Goal: Task Accomplishment & Management: Manage account settings

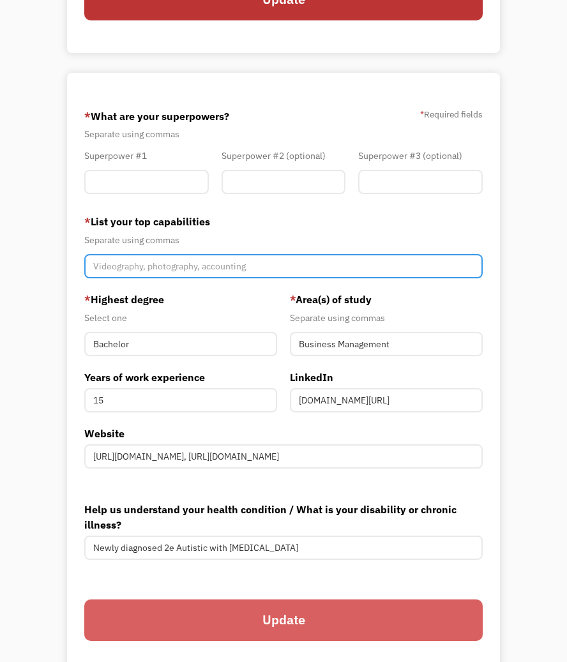
click at [193, 270] on input "Member-You-Update" at bounding box center [283, 266] width 398 height 24
type input "Strategy, Innovation,"
click at [204, 271] on input "Strategy, Innovation," at bounding box center [283, 266] width 398 height 24
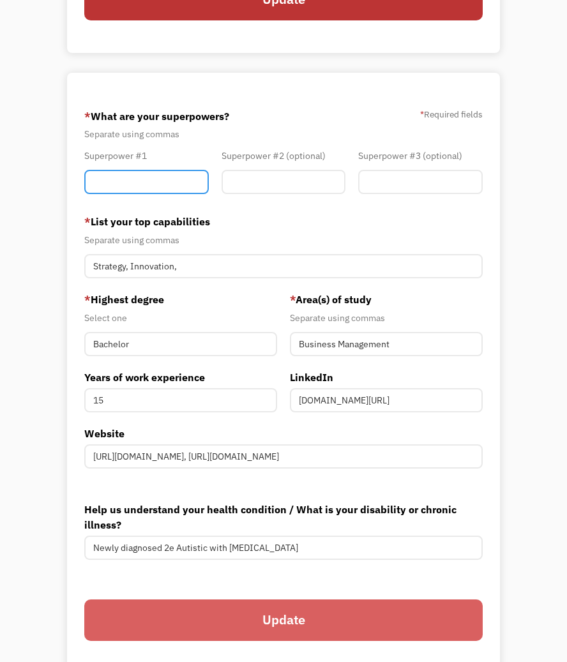
click at [149, 189] on input "Member-You-Update" at bounding box center [146, 182] width 124 height 24
type input "A"
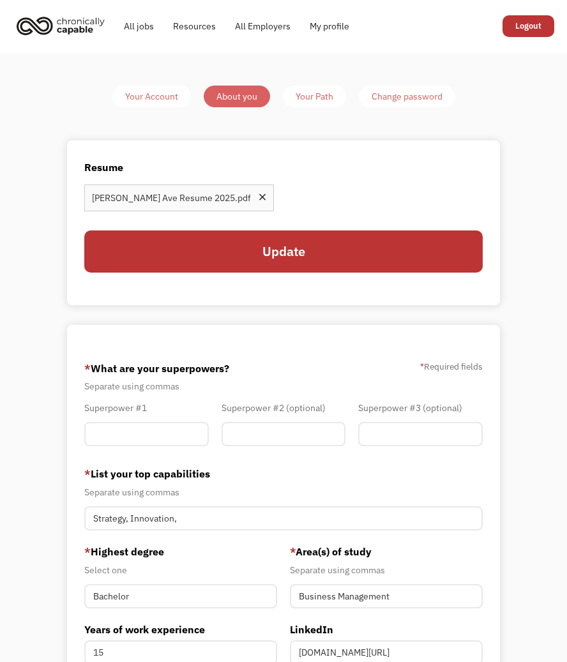
scroll to position [64, 0]
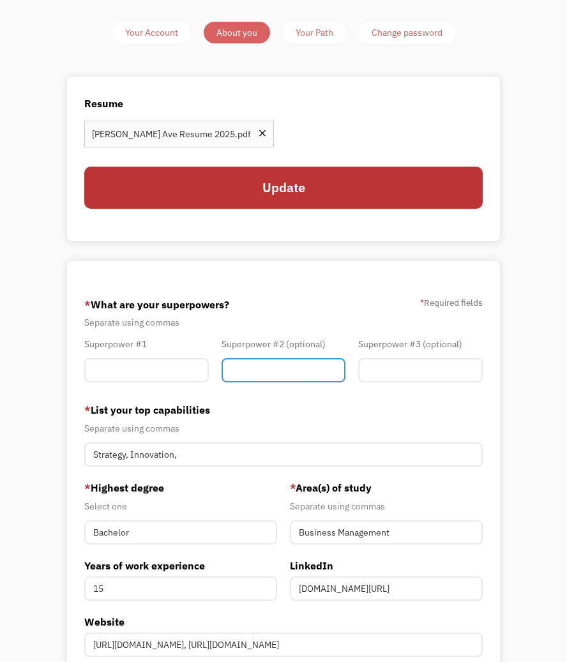
click at [247, 371] on input "Member-You-Update" at bounding box center [283, 370] width 124 height 24
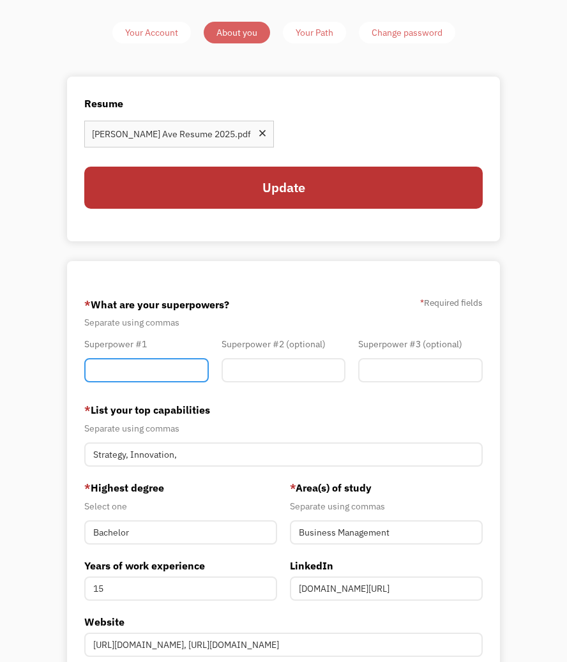
click at [149, 367] on input "Member-You-Update" at bounding box center [146, 370] width 124 height 24
type input "Problem-Solving"
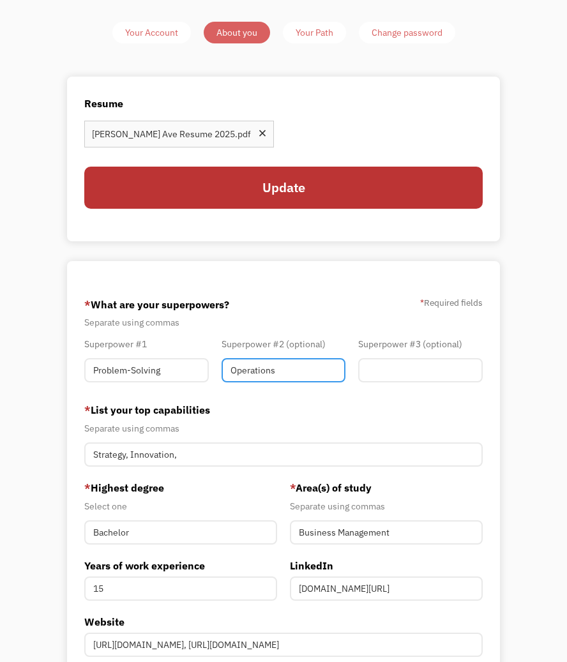
type input "Operations"
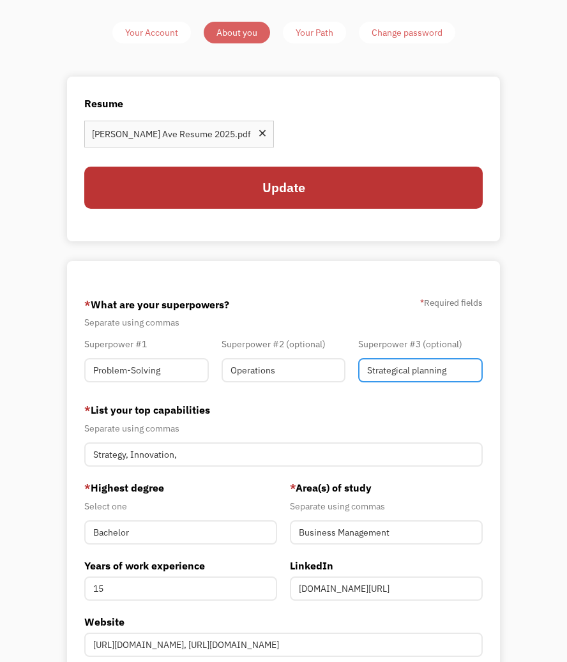
type input "Strategical planning"
click at [340, 287] on div "68a5ef99fcf6852b04018818 epochcure@icloud.com Angelynn Ave Other * What are you…" at bounding box center [283, 566] width 432 height 610
drag, startPoint x: 175, startPoint y: 356, endPoint x: 143, endPoint y: 370, distance: 35.4
click at [143, 370] on div "Superpower #1 Problem-Solving" at bounding box center [146, 362] width 137 height 52
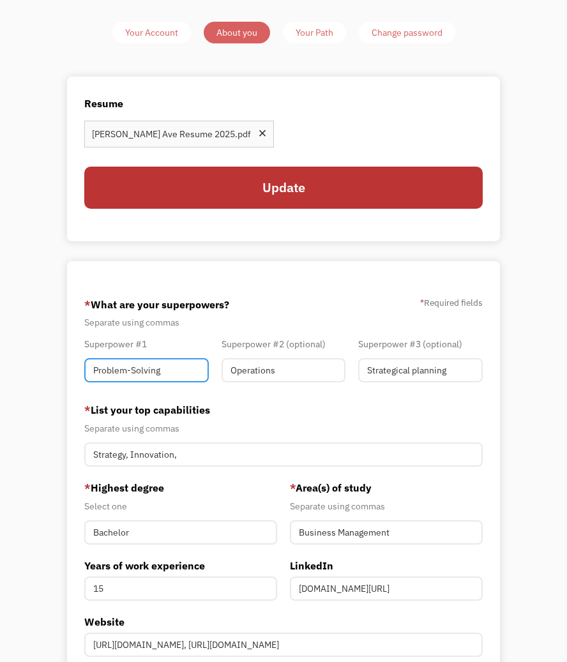
drag, startPoint x: 167, startPoint y: 369, endPoint x: 43, endPoint y: 368, distance: 123.8
click at [44, 368] on div "Your Account About you Your Path Change password Resume View your current resum…" at bounding box center [283, 447] width 567 height 916
type input "Pattern Recognition"
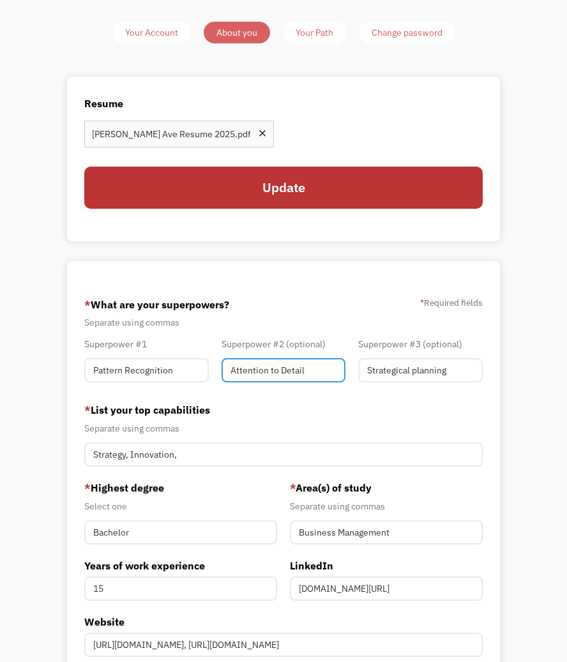
type input "Attention to Detail"
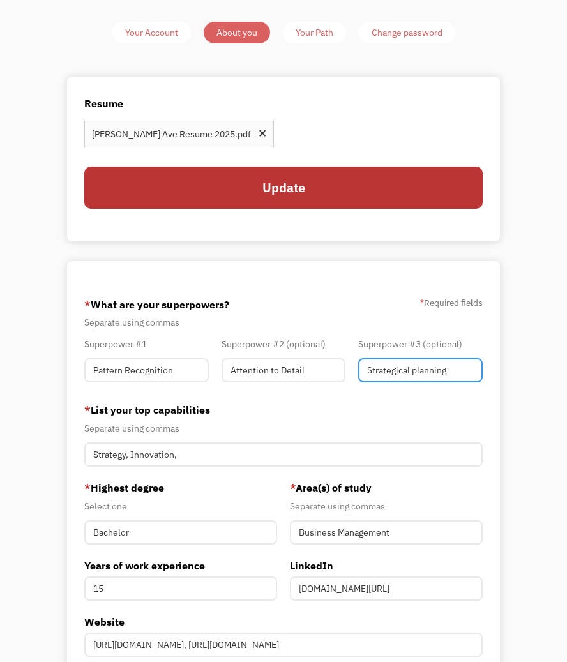
drag, startPoint x: 472, startPoint y: 365, endPoint x: 330, endPoint y: 363, distance: 141.7
click at [330, 363] on div "Superpower #1 Pattern Recognition Superpower #2 (optional) Attention to Detail …" at bounding box center [283, 362] width 411 height 52
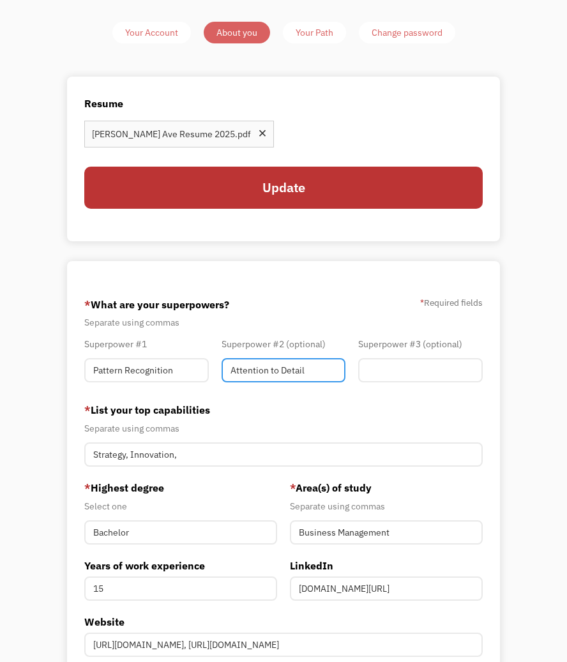
drag, startPoint x: 322, startPoint y: 362, endPoint x: 182, endPoint y: 348, distance: 140.4
click at [182, 348] on div "Superpower #1 Pattern Recognition Superpower #2 (optional) Attention to Detail …" at bounding box center [283, 362] width 411 height 52
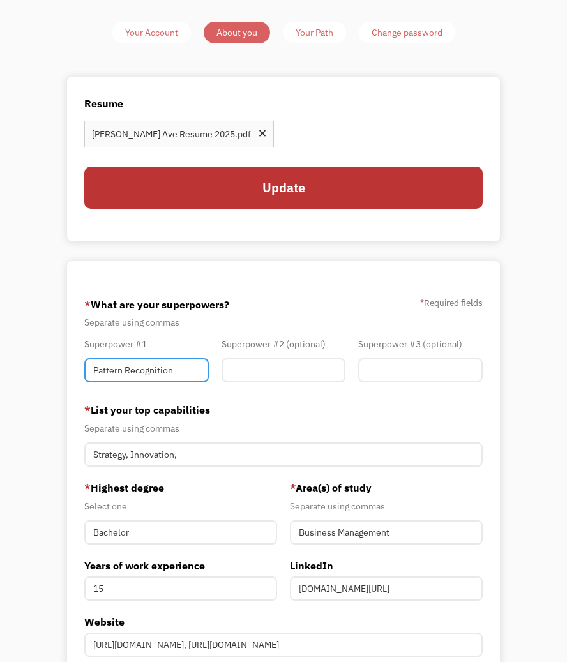
drag, startPoint x: 193, startPoint y: 367, endPoint x: 53, endPoint y: 363, distance: 139.8
click at [53, 363] on div "Your Account About you Your Path Change password Resume View your current resum…" at bounding box center [283, 446] width 465 height 849
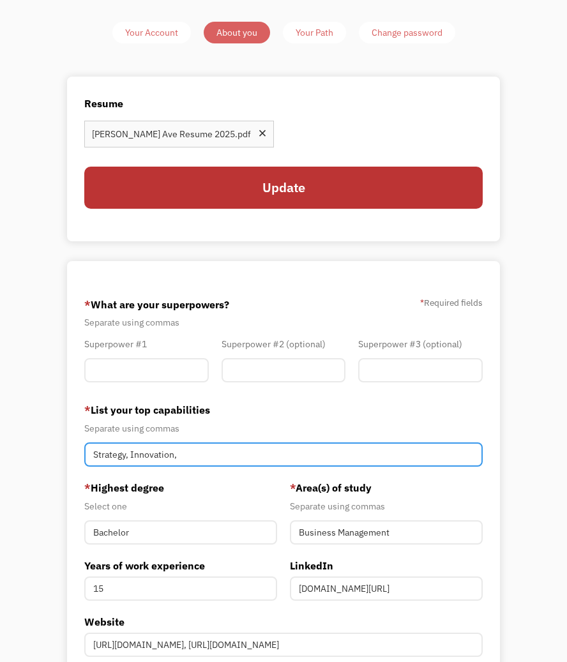
drag, startPoint x: 228, startPoint y: 460, endPoint x: 15, endPoint y: 451, distance: 213.3
click at [15, 451] on div "Your Account About you Your Path Change password Resume View your current resum…" at bounding box center [283, 447] width 567 height 916
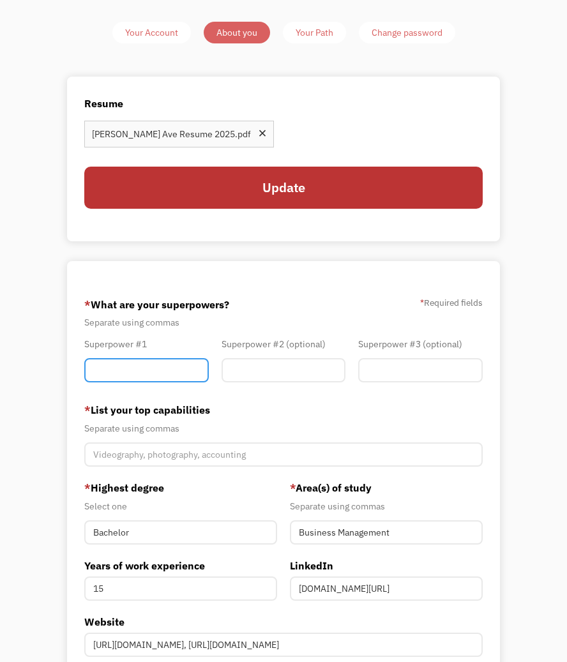
click at [149, 377] on input "Member-You-Update" at bounding box center [146, 370] width 124 height 24
type input "Strategic Storytelling, Research Translation"
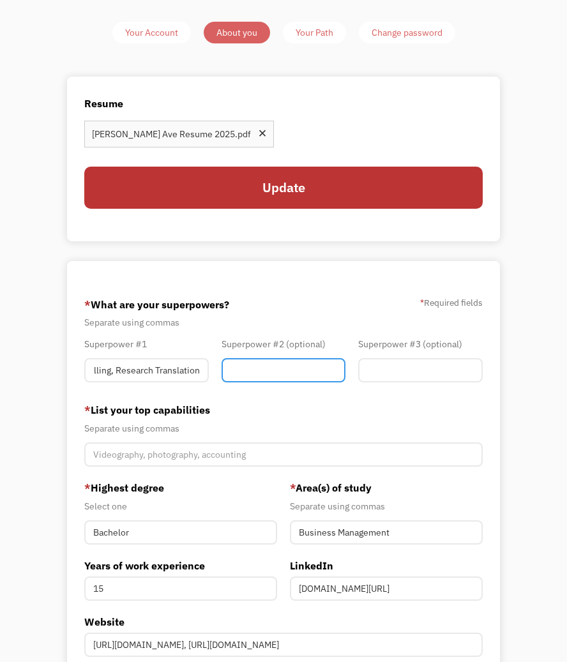
scroll to position [0, 0]
click at [283, 366] on input "Member-You-Update" at bounding box center [283, 370] width 124 height 24
type input "Coalition Builder, Equity Advocate"
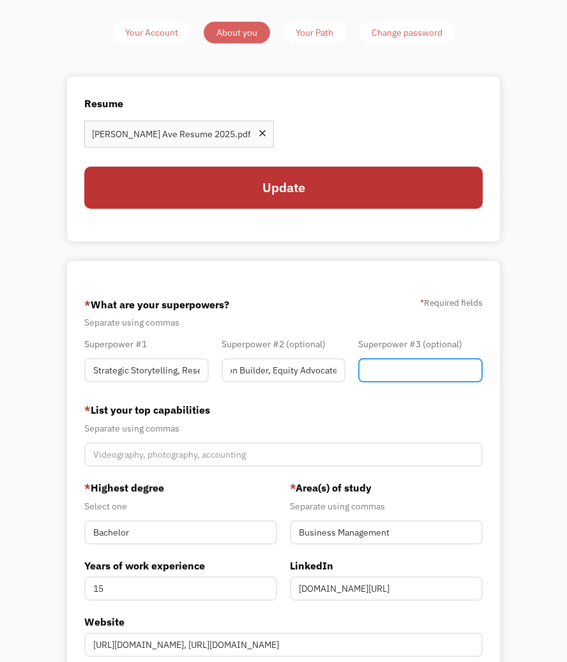
click at [429, 359] on input "Member-You-Update" at bounding box center [420, 370] width 124 height 24
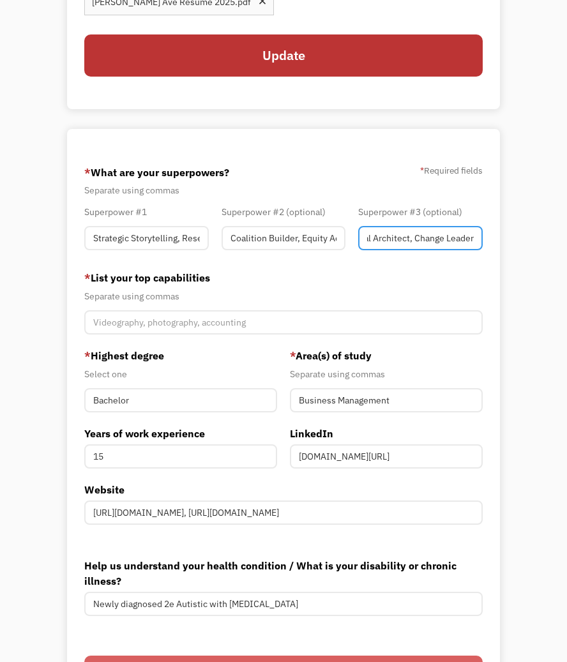
scroll to position [319, 0]
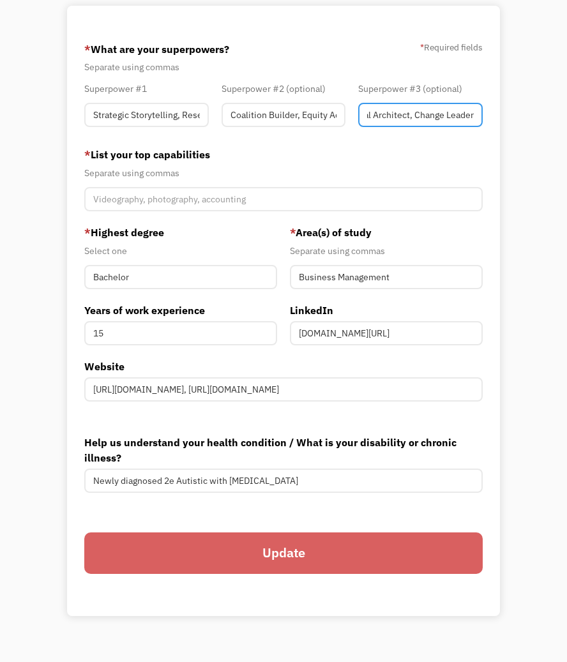
type input "Operational Architect, Change Leader"
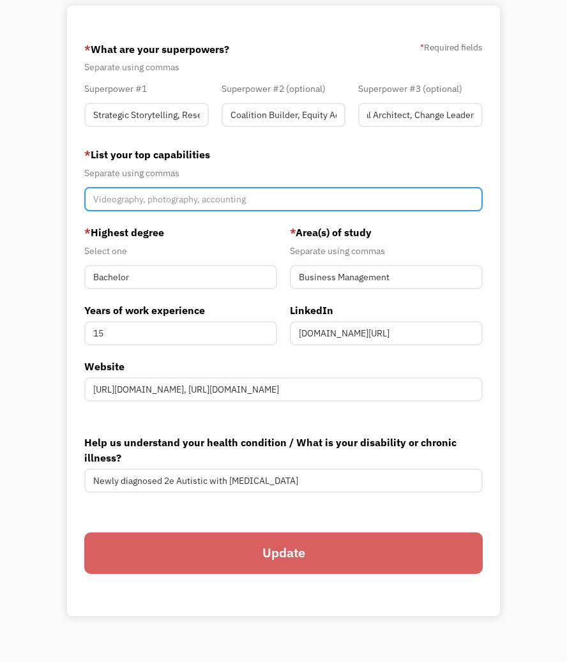
click at [144, 197] on input "Member-You-Update" at bounding box center [283, 199] width 398 height 24
click at [175, 190] on input "Member-You-Update" at bounding box center [283, 199] width 398 height 24
type input "S"
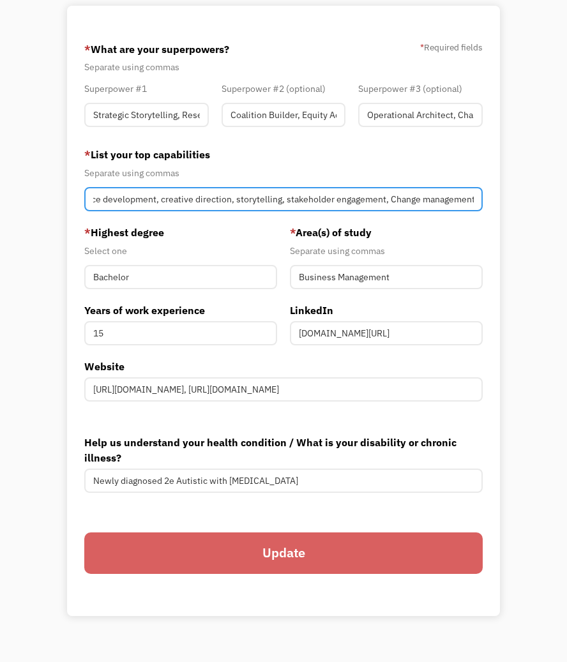
type input "Operational planning, program writing, learning innovation, workforce developme…"
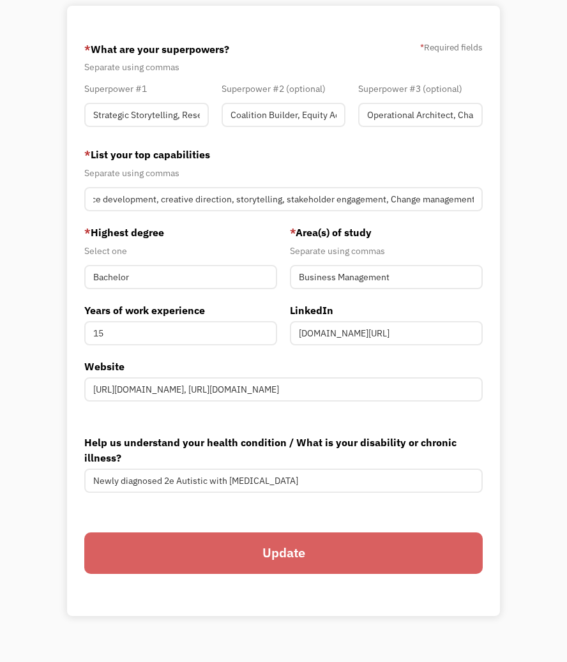
click at [327, 560] on input "Update" at bounding box center [283, 552] width 398 height 41
click at [325, 576] on div "Update" at bounding box center [283, 559] width 398 height 67
click at [332, 562] on input "Update" at bounding box center [283, 552] width 398 height 41
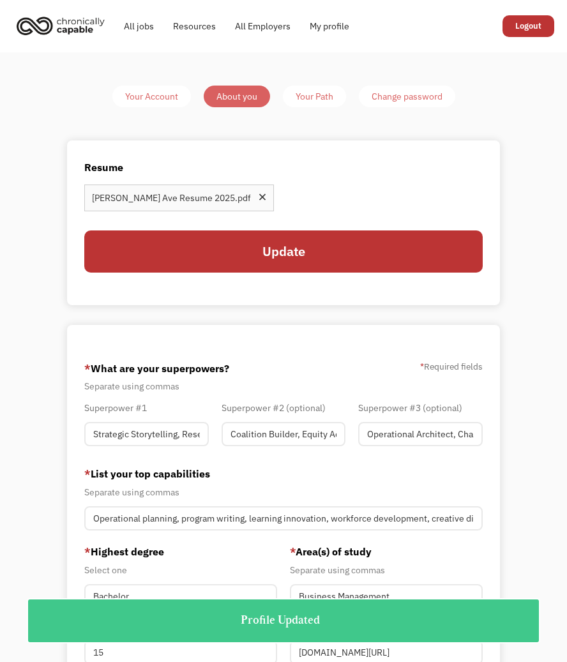
click at [318, 93] on div "Your Path" at bounding box center [314, 96] width 38 height 15
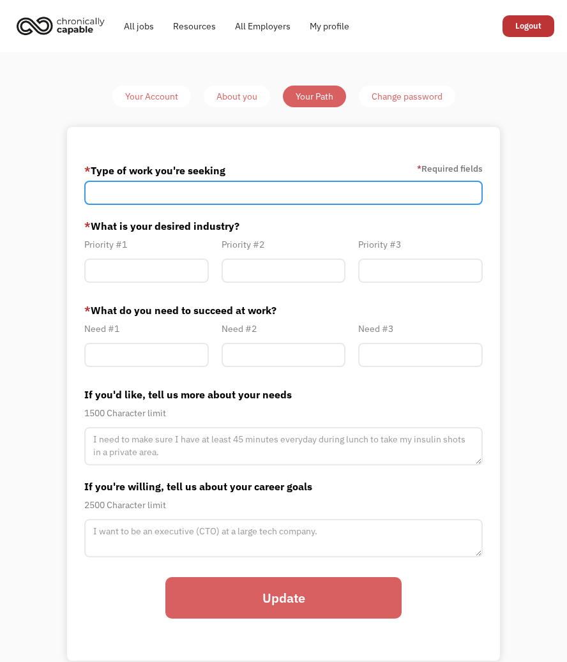
click at [292, 191] on input "Member-Path-Update" at bounding box center [283, 193] width 398 height 24
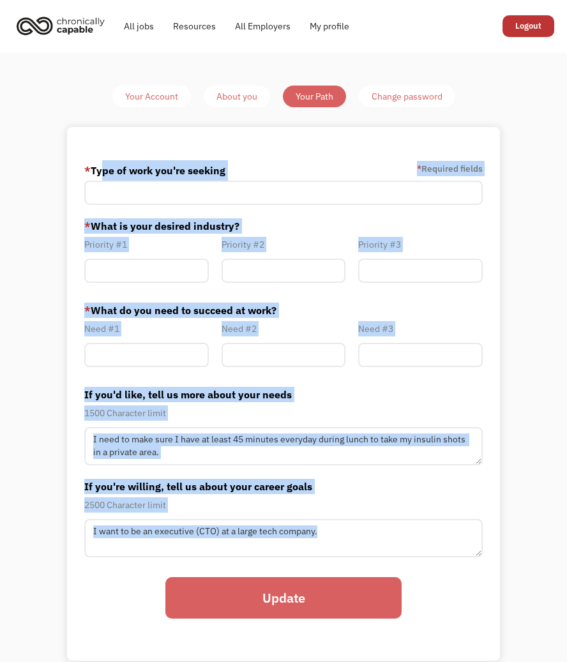
drag, startPoint x: 103, startPoint y: 153, endPoint x: 498, endPoint y: 576, distance: 578.7
click at [498, 576] on div "* Type of work you're seeking * Required fields * What is your desired industry…" at bounding box center [283, 393] width 432 height 533
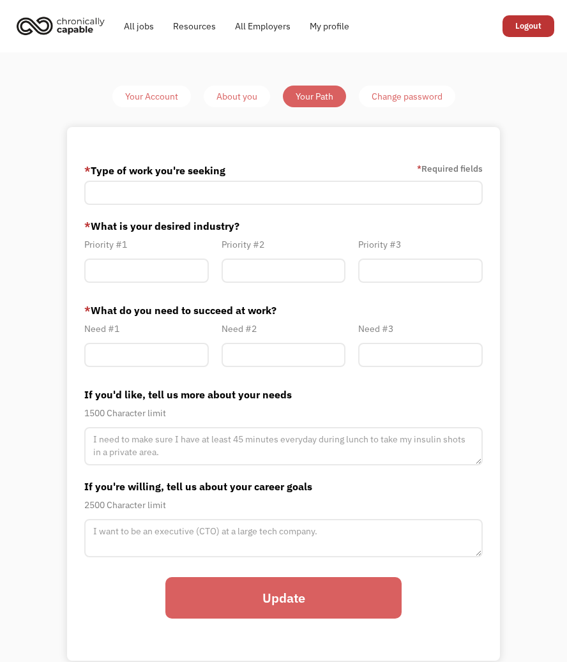
click at [72, 164] on div "* Type of work you're seeking * Required fields * What is your desired industry…" at bounding box center [283, 393] width 432 height 533
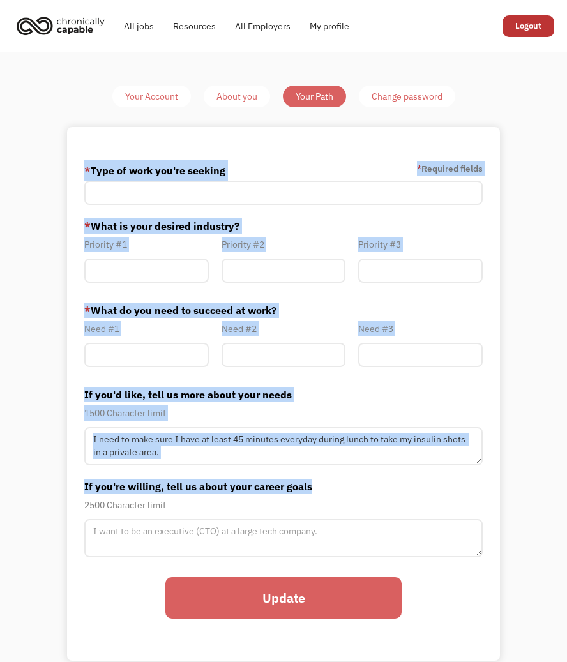
drag, startPoint x: 81, startPoint y: 165, endPoint x: 507, endPoint y: 482, distance: 531.7
click at [507, 482] on div "Your Account About you Your Path Change password * Type of work you're seeking …" at bounding box center [283, 373] width 465 height 575
copy form "* Type of work you're seeking * Required fields * What is your desired industry…"
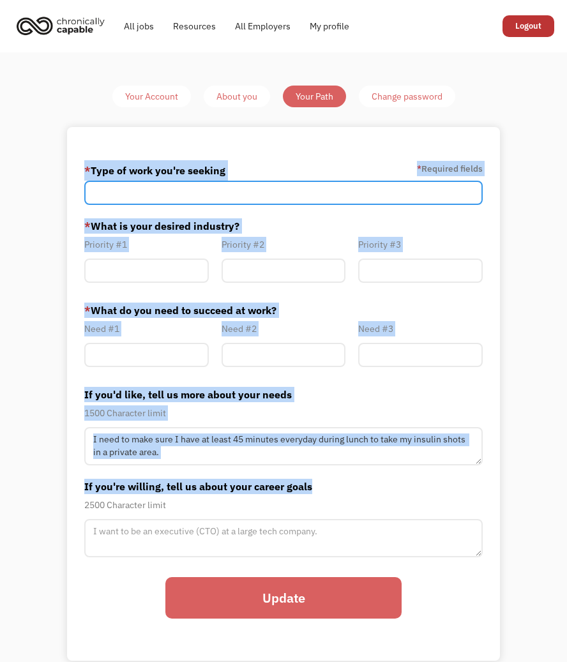
click at [322, 182] on input "Member-Path-Update" at bounding box center [283, 193] width 398 height 24
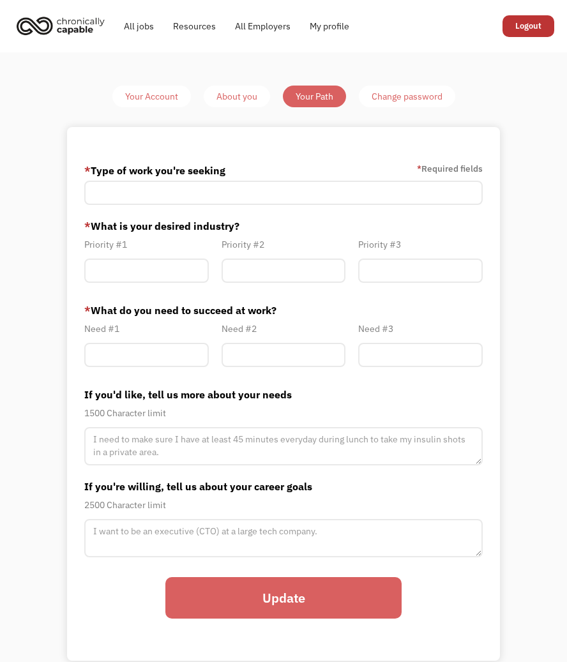
click at [133, 113] on div "Your Account About you Your Path Change password * Type of work you're seeking …" at bounding box center [283, 373] width 465 height 575
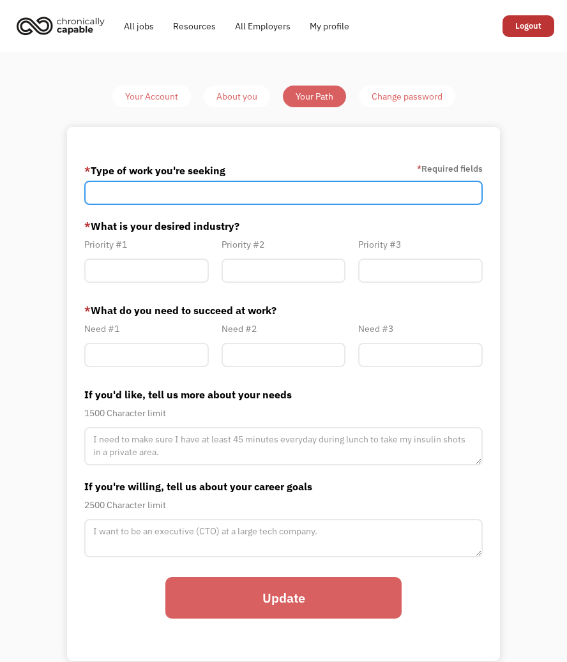
click at [184, 182] on input "Member-Path-Update" at bounding box center [283, 193] width 398 height 24
paste input "Strategic leadership, program management, and research translation roles where …"
type input "Strategic leadership, program management, and research translation roles where …"
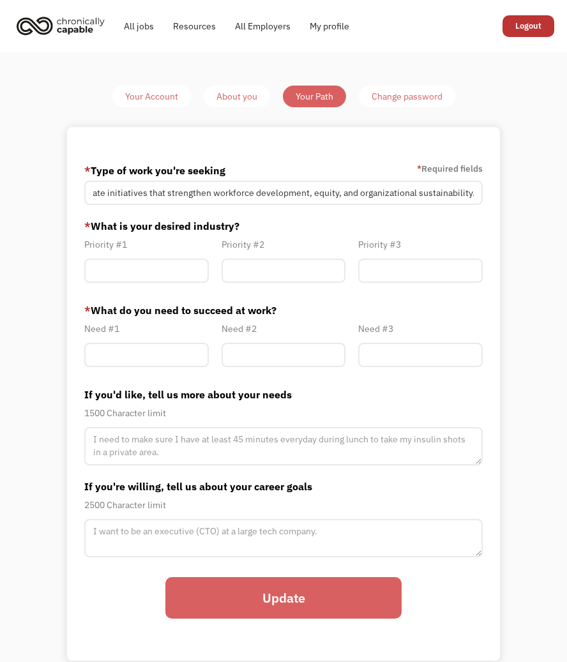
scroll to position [0, 0]
click at [118, 270] on input "Member-Path-Update" at bounding box center [146, 270] width 124 height 24
type input "Social Impact/ Non-profit"
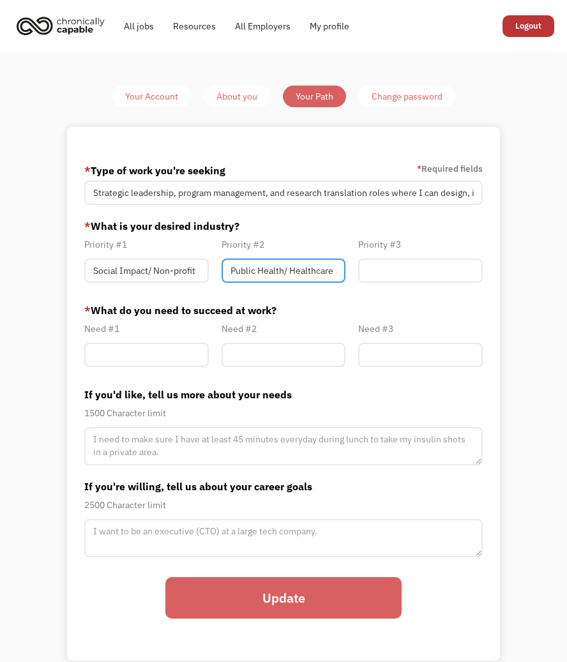
type input "Public Health/ Healthcare"
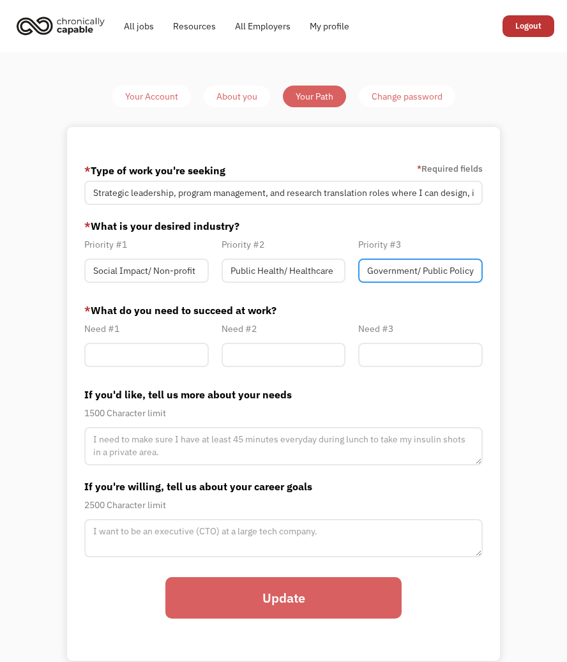
type input "Government/ Public Policy"
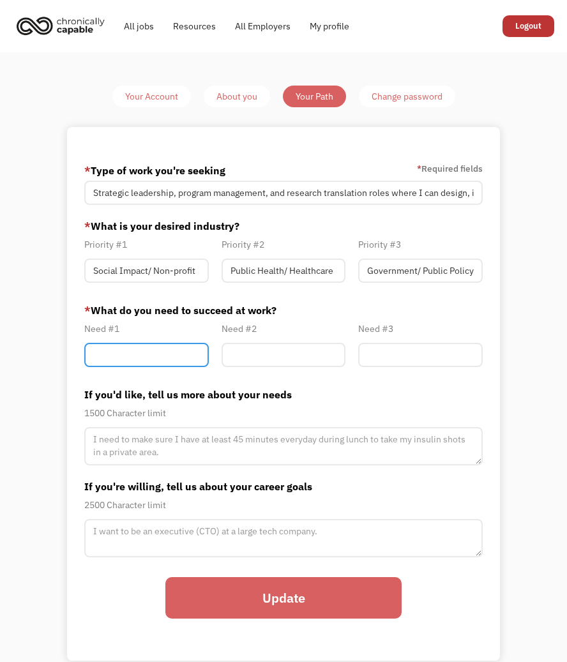
click at [119, 361] on input "Member-Path-Update" at bounding box center [146, 355] width 124 height 24
click at [127, 362] on input "Member-Path-Update" at bounding box center [146, 355] width 124 height 24
paste input "A workplace culture that values equity, inclusion, and psychological safety, wi…"
type input "A workplace culture that values equity, inclusion, and psychological safety, wi…"
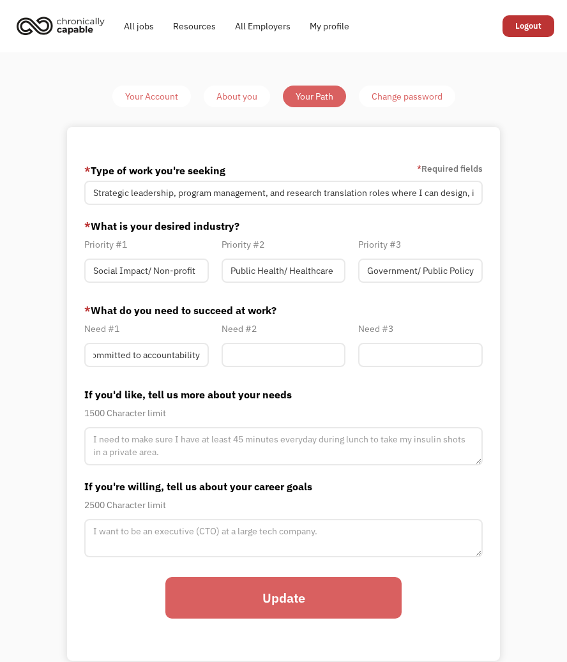
scroll to position [0, 0]
click at [271, 360] on input "Member-Path-Update" at bounding box center [283, 355] width 124 height 24
paste input "Clear communication structures and transparent decision-making, where goals, ex…"
type input "Clear communication structures and transparent decision-making, where goals, ex…"
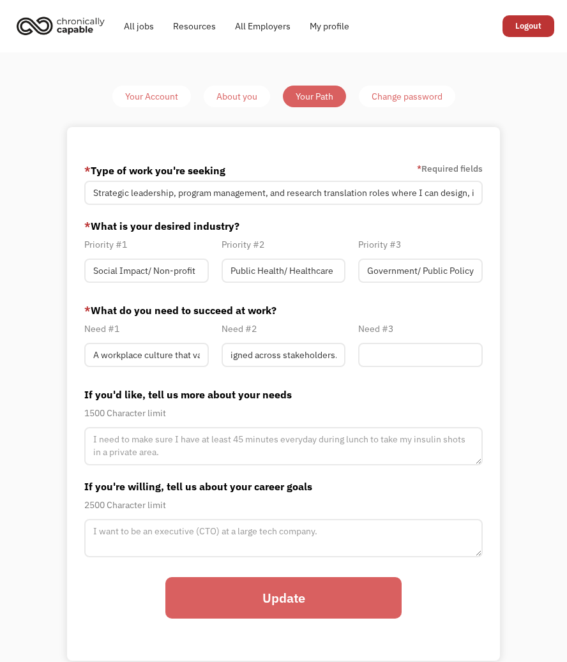
scroll to position [0, 0]
click at [394, 354] on input "Member-Path-Update" at bounding box center [420, 355] width 124 height 24
paste input "Flexibility to manage both high-level strategy and deep-dive analysis, supporte…"
type input "Flexibility to manage both high-level strategy and deep-dive analysis, supporte…"
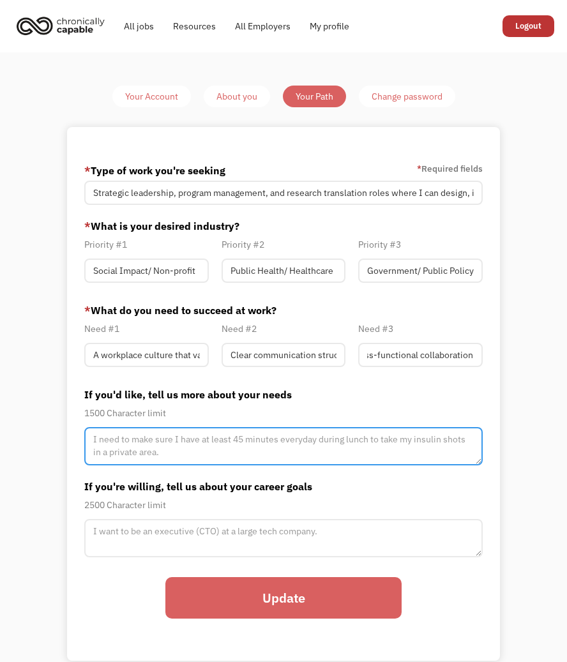
scroll to position [0, 0]
click at [338, 445] on textarea "Member-Path-Update" at bounding box center [283, 446] width 398 height 38
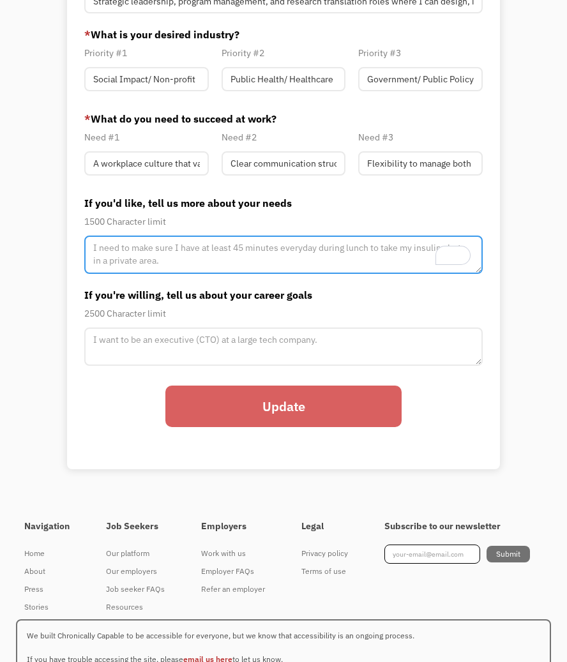
click at [148, 250] on textarea "To enrich screen reader interactions, please activate Accessibility in Grammarl…" at bounding box center [283, 254] width 398 height 38
paste textarea "I thrive in environments where collaboration and clarity are central, and where…"
type textarea "I thrive in environments where collaboration and clarity are central, and where…"
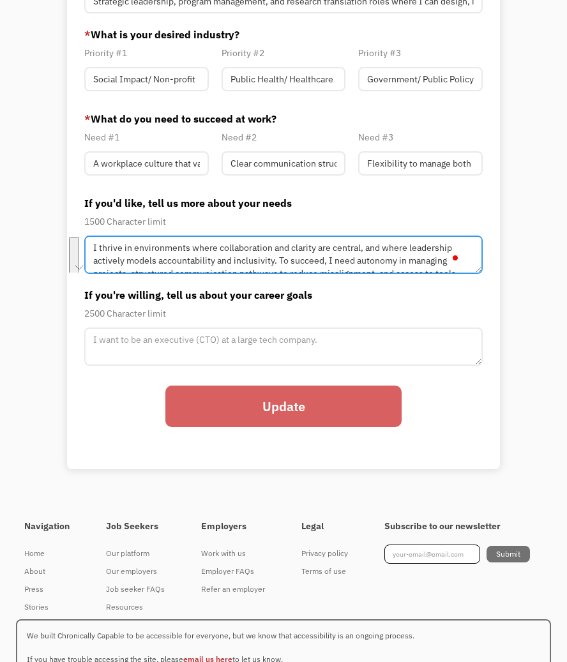
scroll to position [0, 0]
drag, startPoint x: 342, startPoint y: 251, endPoint x: 383, endPoint y: 260, distance: 41.7
click at [383, 260] on textarea "I thrive in environments where collaboration and clarity are central, and where…" at bounding box center [283, 254] width 398 height 38
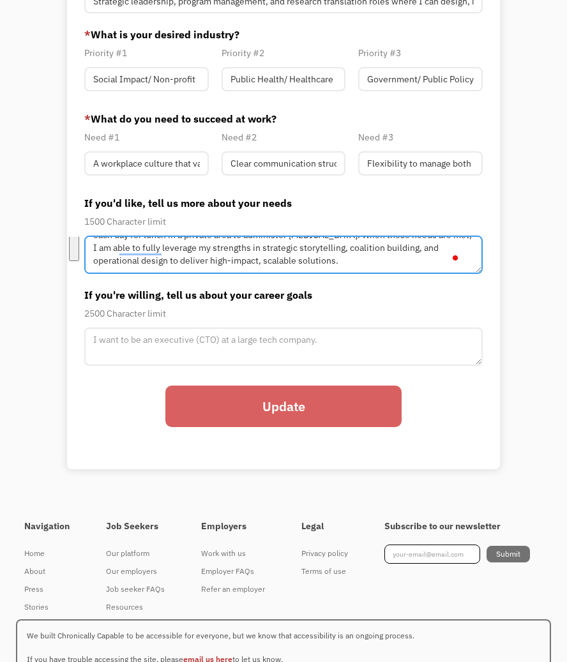
drag, startPoint x: 116, startPoint y: 248, endPoint x: 558, endPoint y: 355, distance: 454.5
click at [558, 355] on div "Your Account About you Your Path Change password * Type of work you're seeking …" at bounding box center [283, 181] width 567 height 641
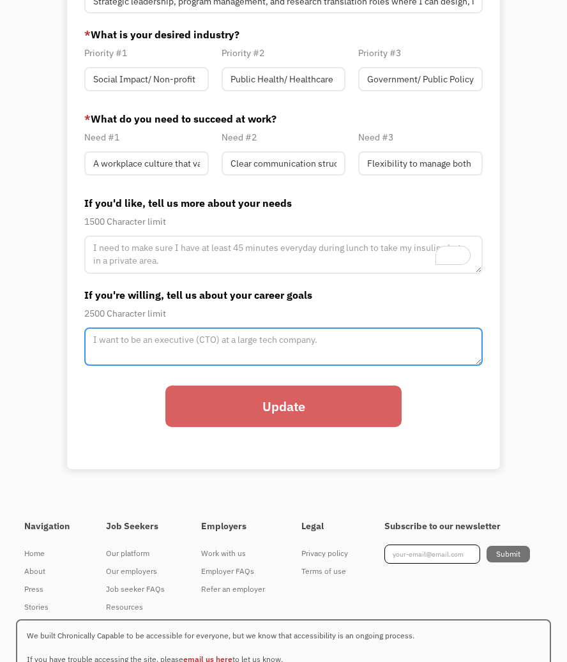
click at [128, 274] on textarea "Member-Path-Update" at bounding box center [283, 254] width 398 height 38
paste textarea "My long-term goal is to continue advancing into senior leadership roles where I…"
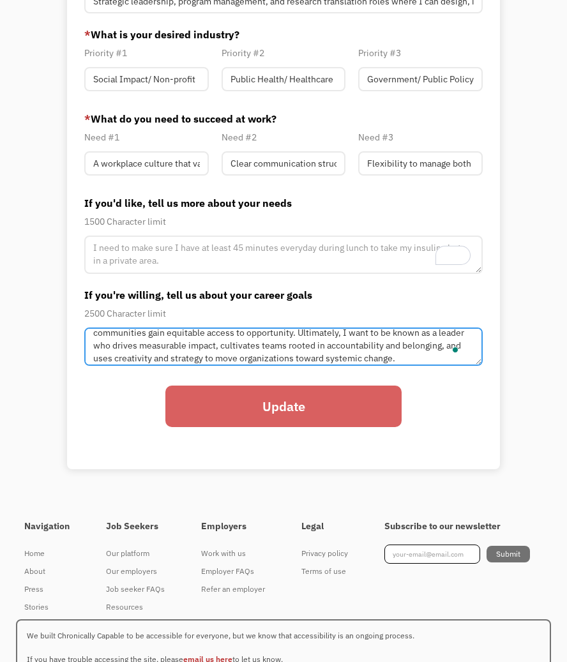
type textarea "My long-term goal is to continue advancing into senior leadership roles where I…"
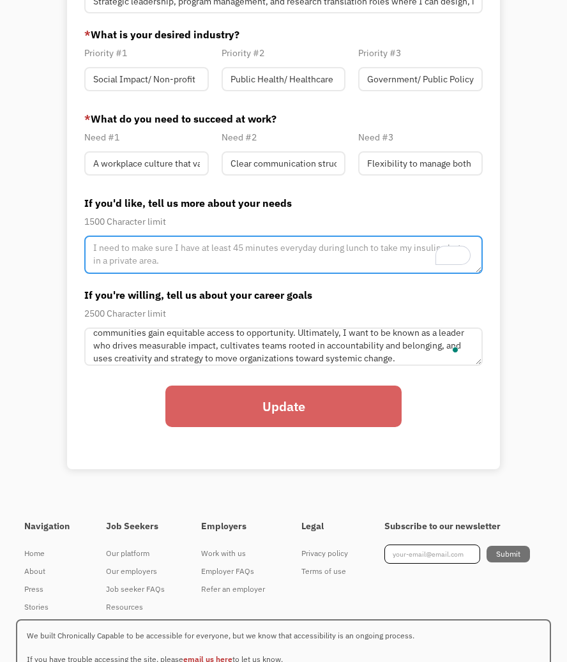
click at [105, 244] on textarea "To enrich screen reader interactions, please activate Accessibility in Grammarl…" at bounding box center [283, 254] width 398 height 38
paste textarea "succeed when I can align my strengths with the right environment and supports. …"
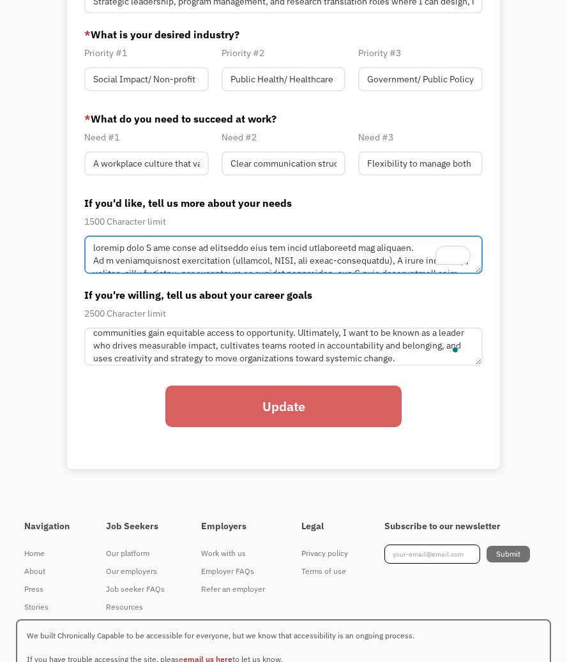
scroll to position [262, 0]
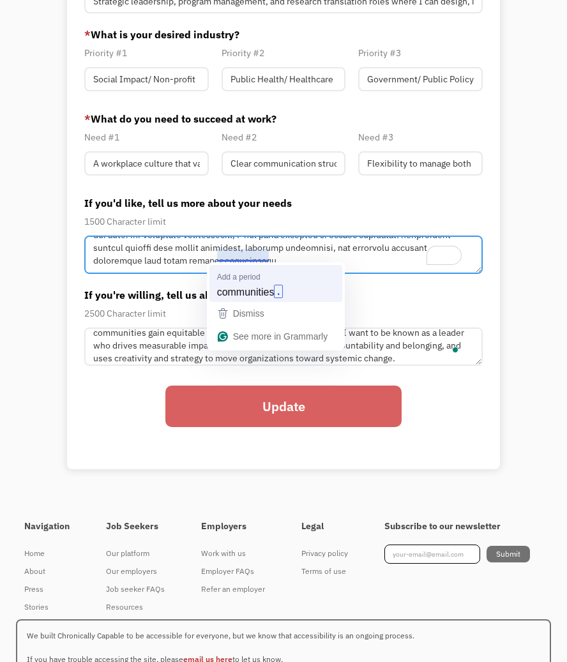
type textarea "succeed when I can align my strengths with the right environment and supports. …"
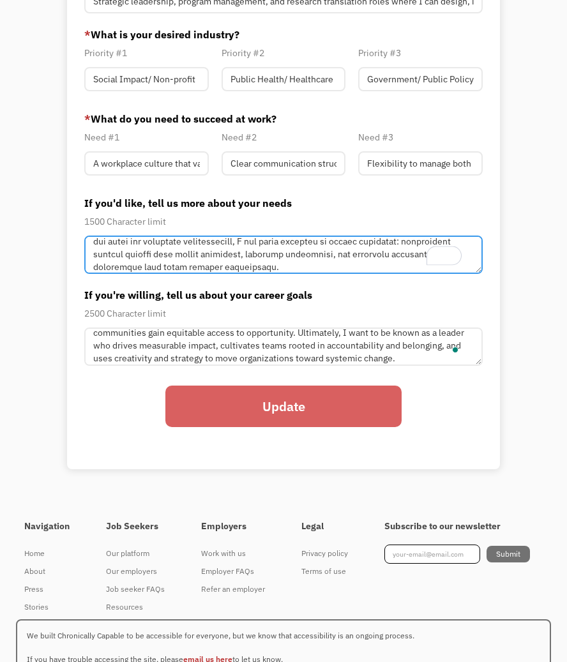
scroll to position [223, 0]
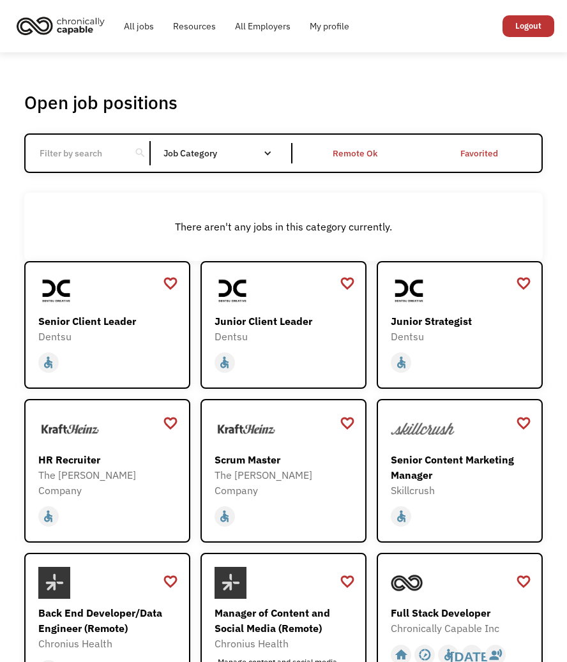
click at [354, 153] on div "Remote Ok" at bounding box center [354, 152] width 45 height 15
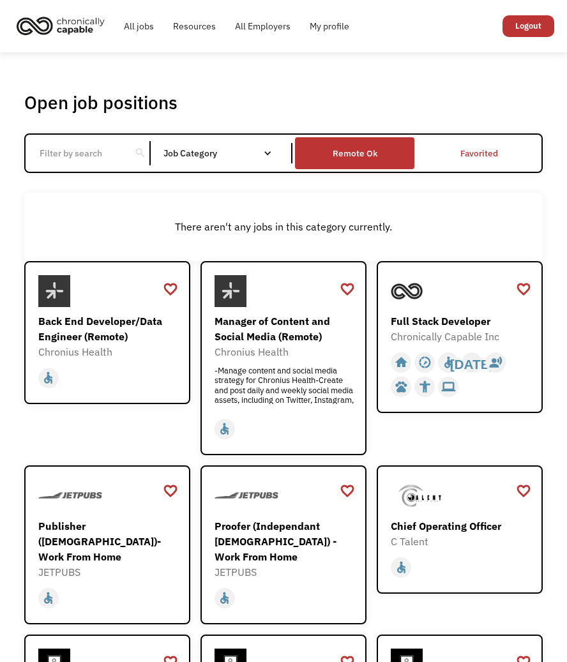
click at [355, 155] on div "Remote Ok" at bounding box center [354, 152] width 45 height 15
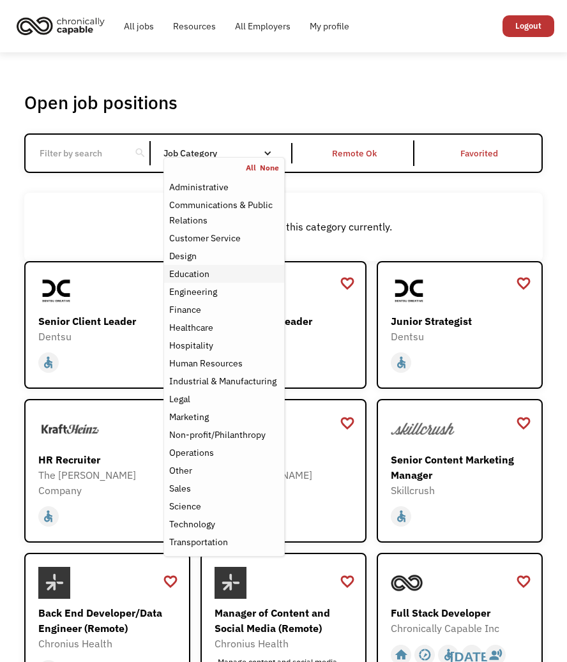
click at [214, 273] on div "Education" at bounding box center [224, 273] width 110 height 15
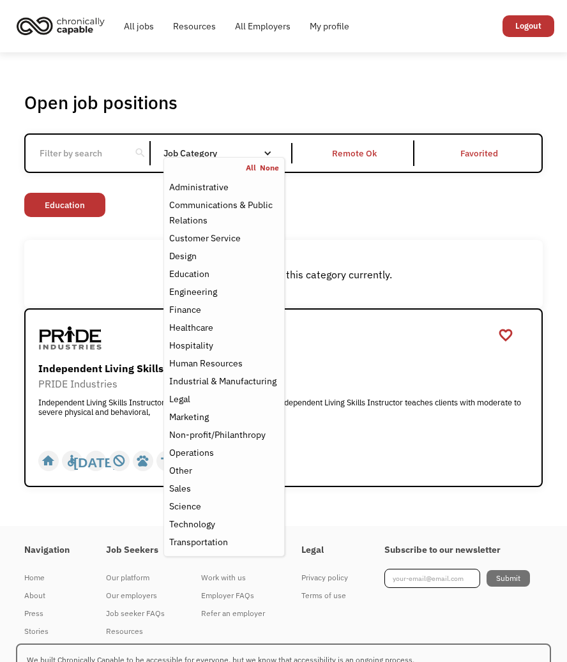
click at [519, 250] on div "There aren't any jobs in this category currently." at bounding box center [283, 274] width 519 height 68
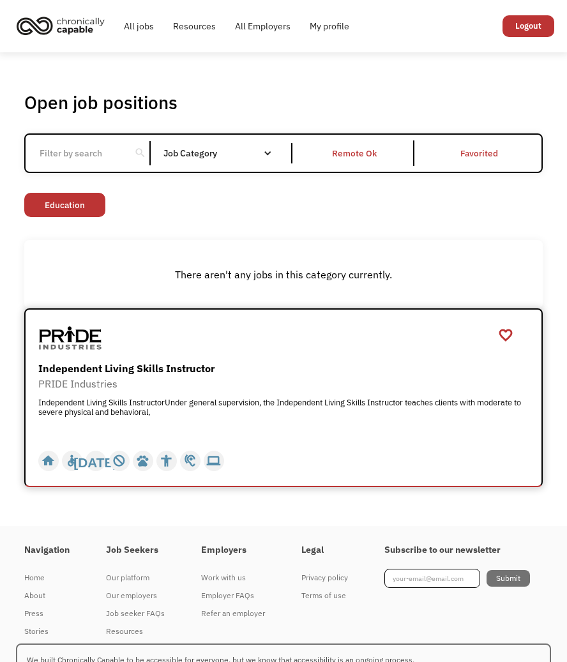
click at [138, 364] on div "Independent Living Skills Instructor" at bounding box center [285, 368] width 494 height 15
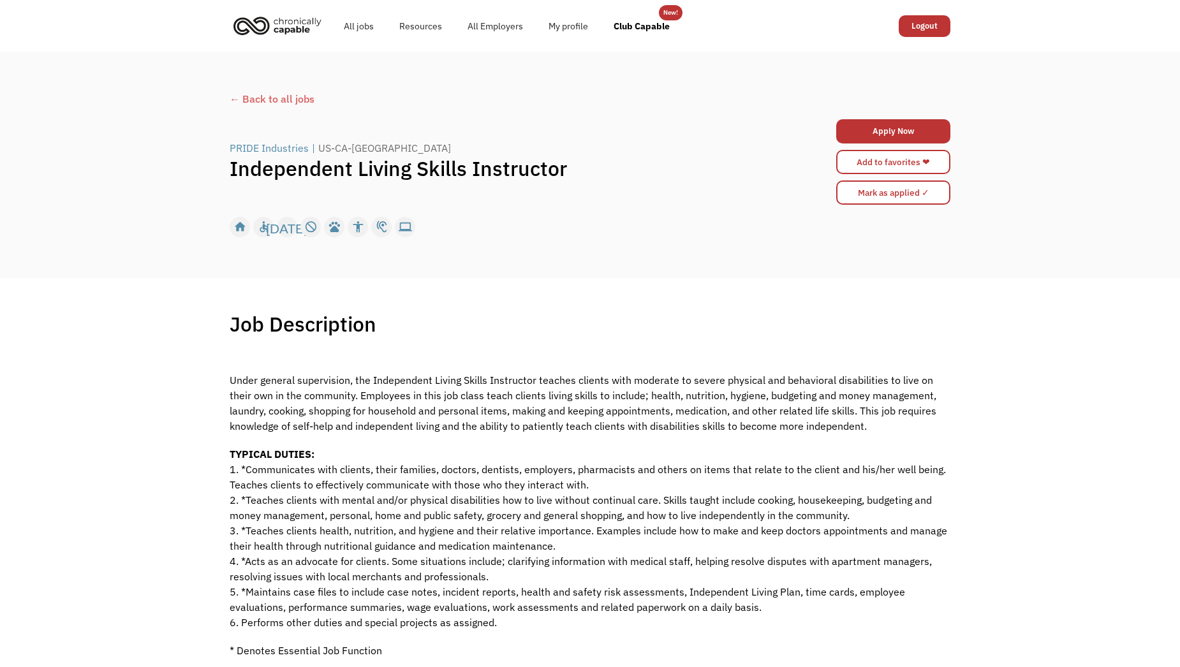
click at [306, 100] on div "← Back to all jobs" at bounding box center [590, 98] width 721 height 15
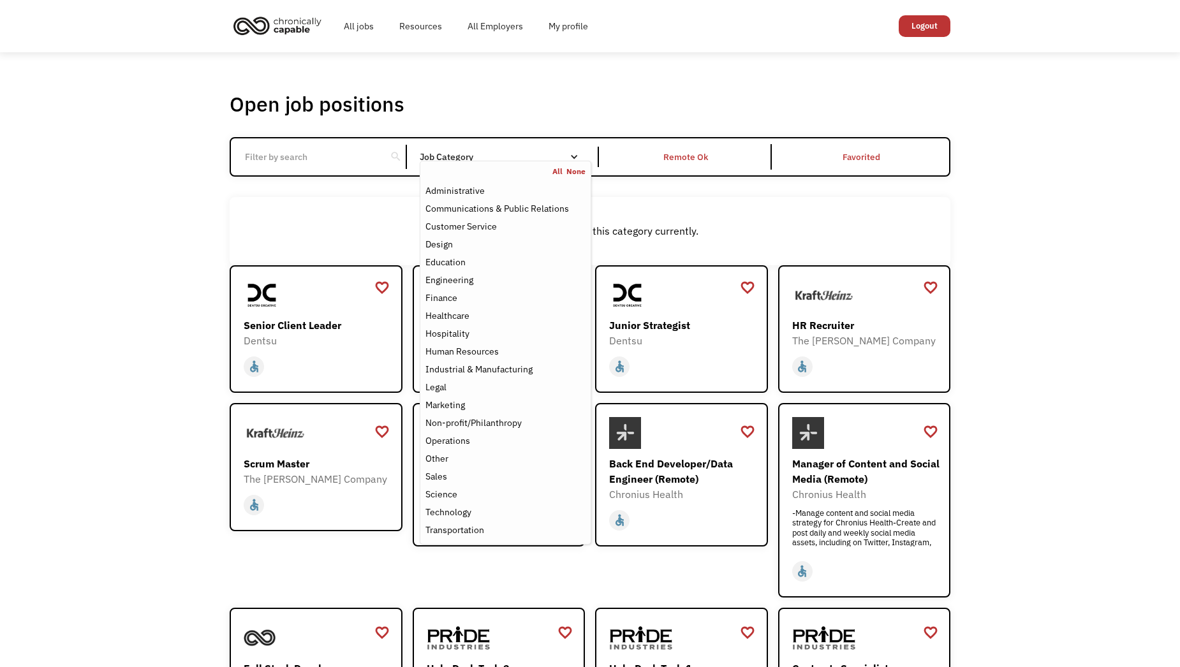
click at [488, 154] on div "Job Category" at bounding box center [506, 157] width 172 height 9
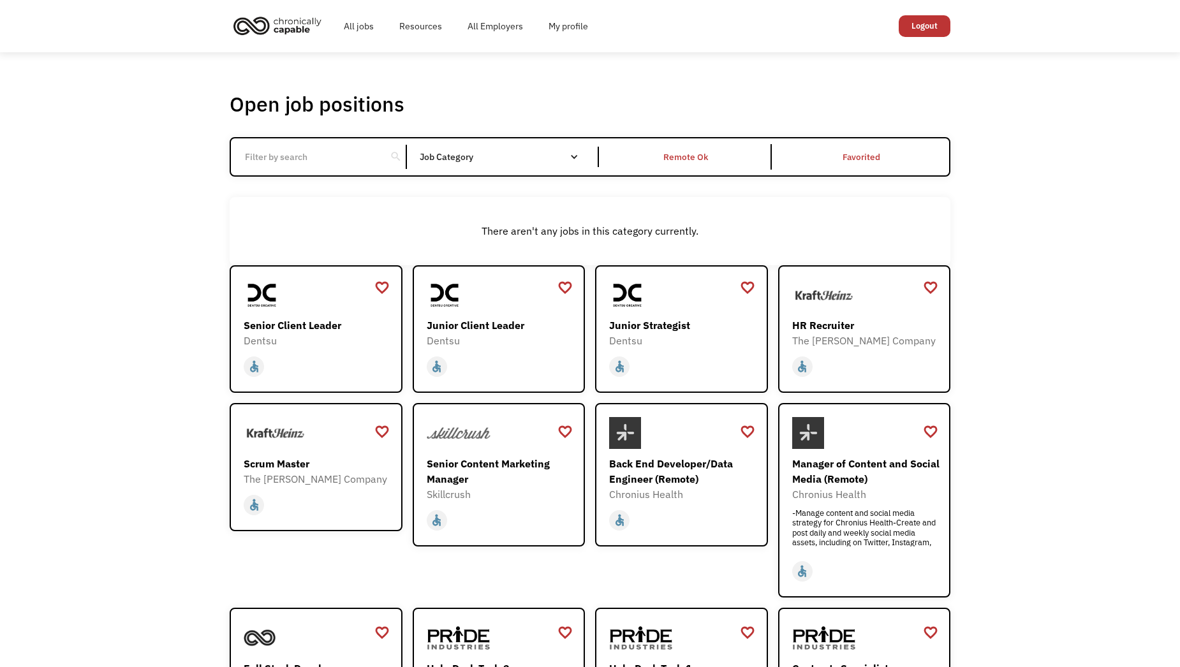
click at [489, 168] on div "search Filter by category Administration Communications & Public Relations Cust…" at bounding box center [590, 157] width 721 height 40
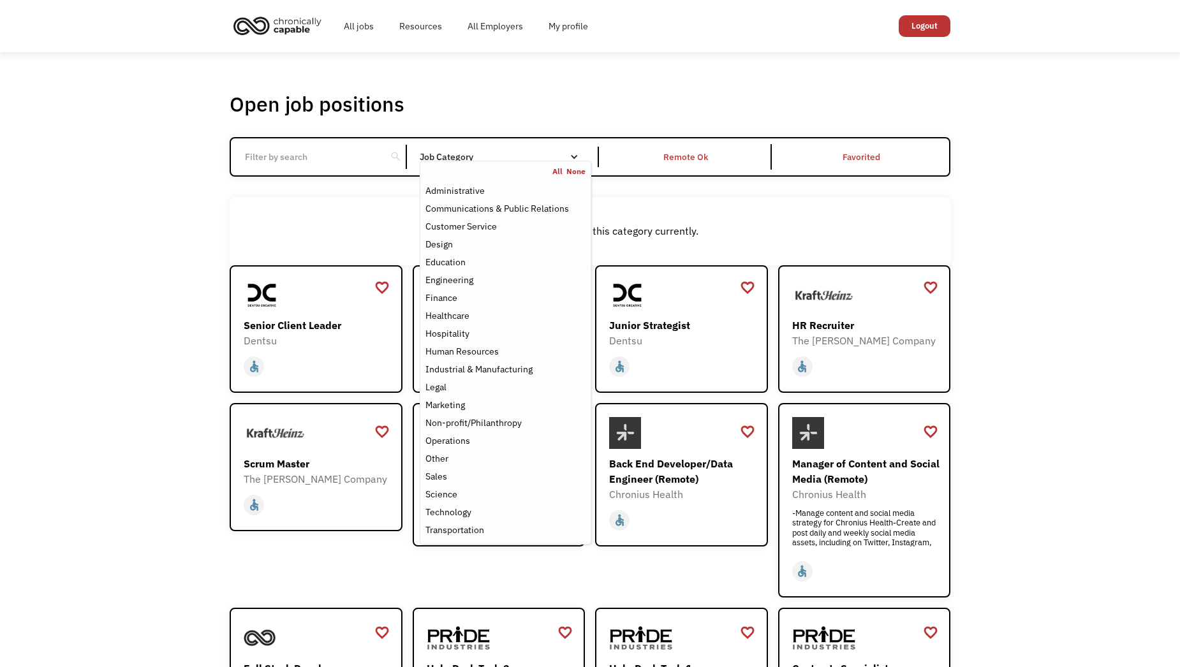
click at [576, 163] on nav "All None Administrative Communications & Public Relations Customer Service Desi…" at bounding box center [506, 353] width 172 height 384
click at [501, 237] on div "Design" at bounding box center [506, 244] width 160 height 15
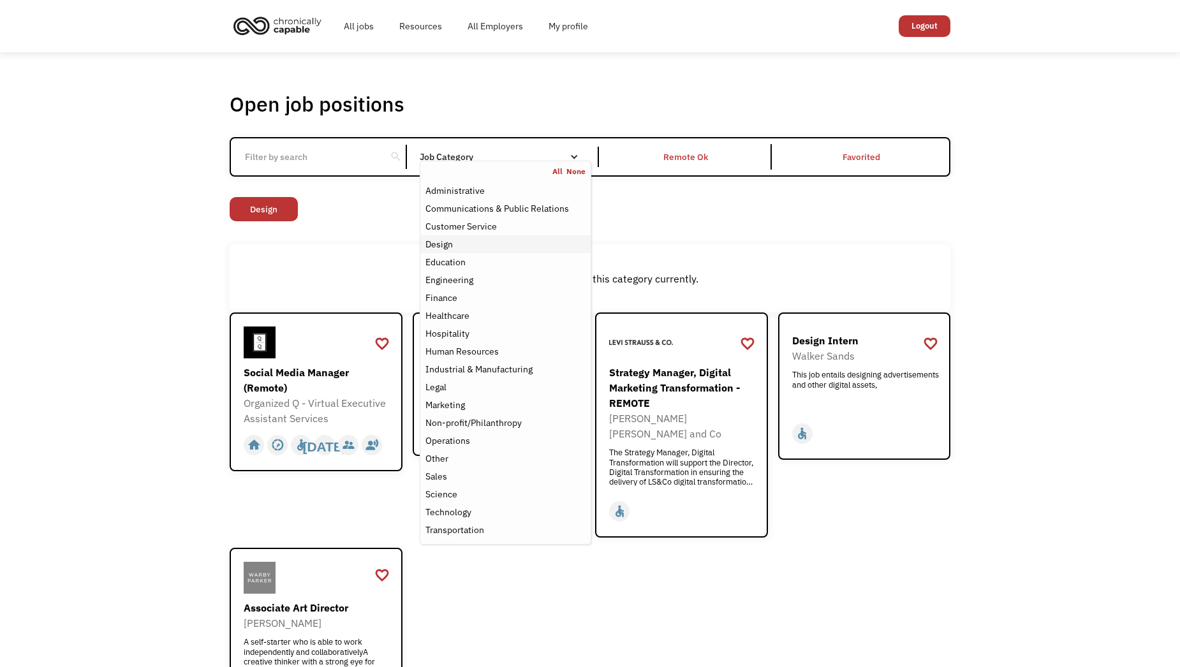
click at [476, 242] on div "Design" at bounding box center [506, 244] width 160 height 15
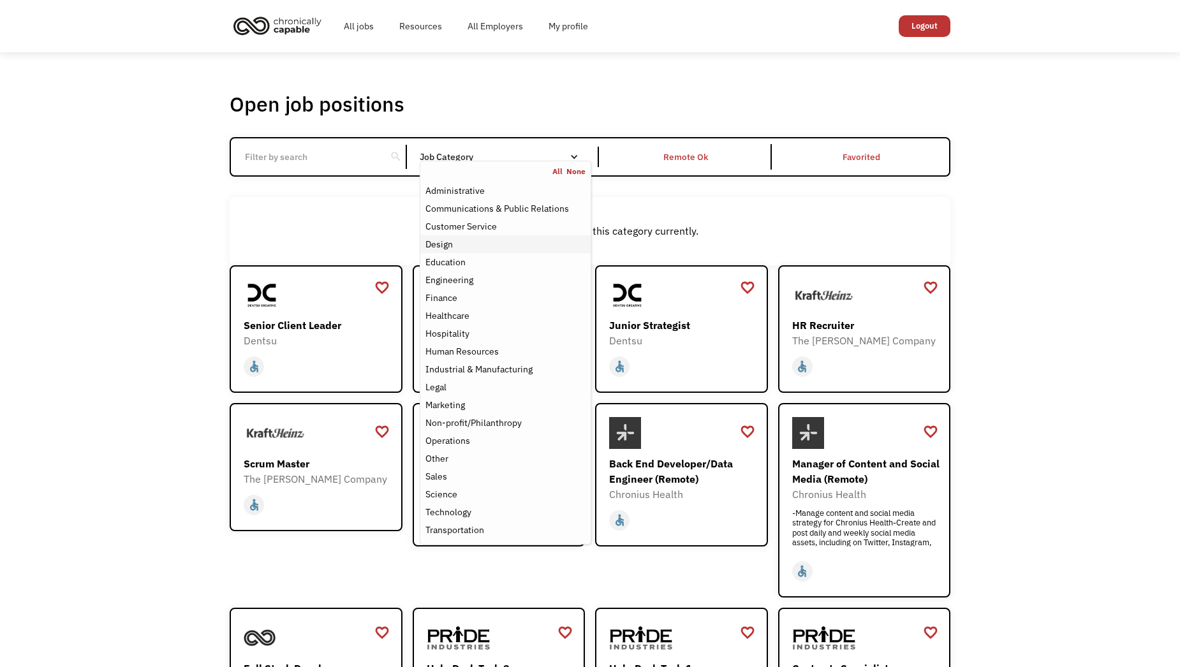
click at [465, 246] on div "Design" at bounding box center [506, 244] width 160 height 15
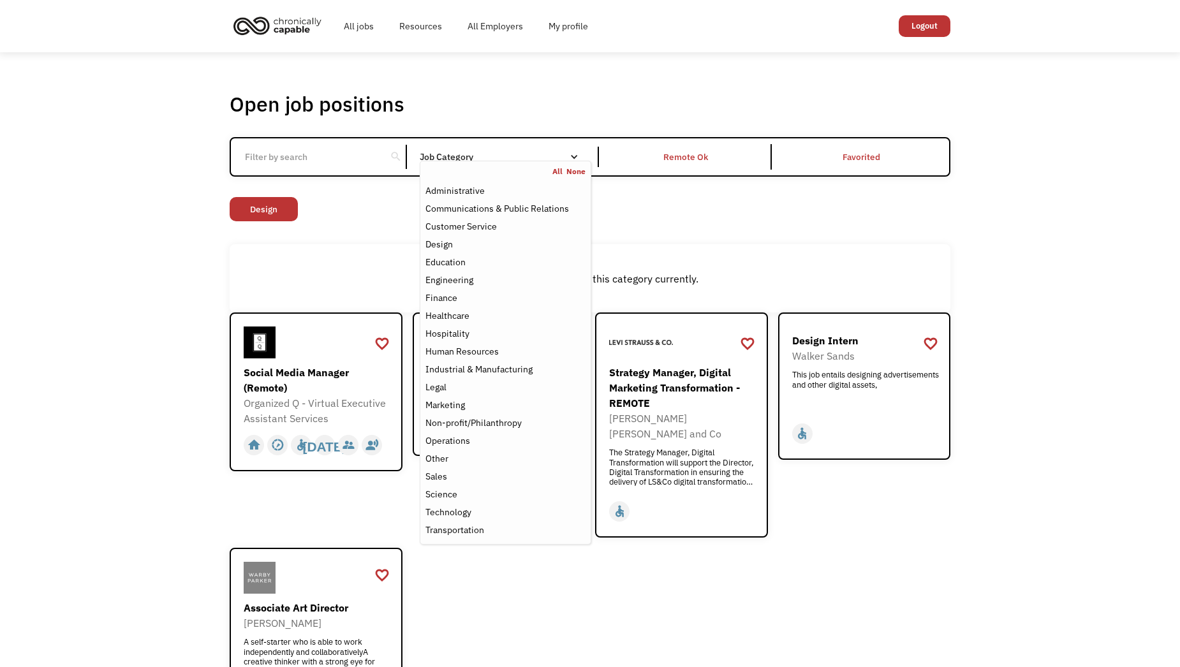
click at [61, 292] on div "Open job positions You have X liked items Search search Filter by category Admi…" at bounding box center [590, 409] width 1180 height 714
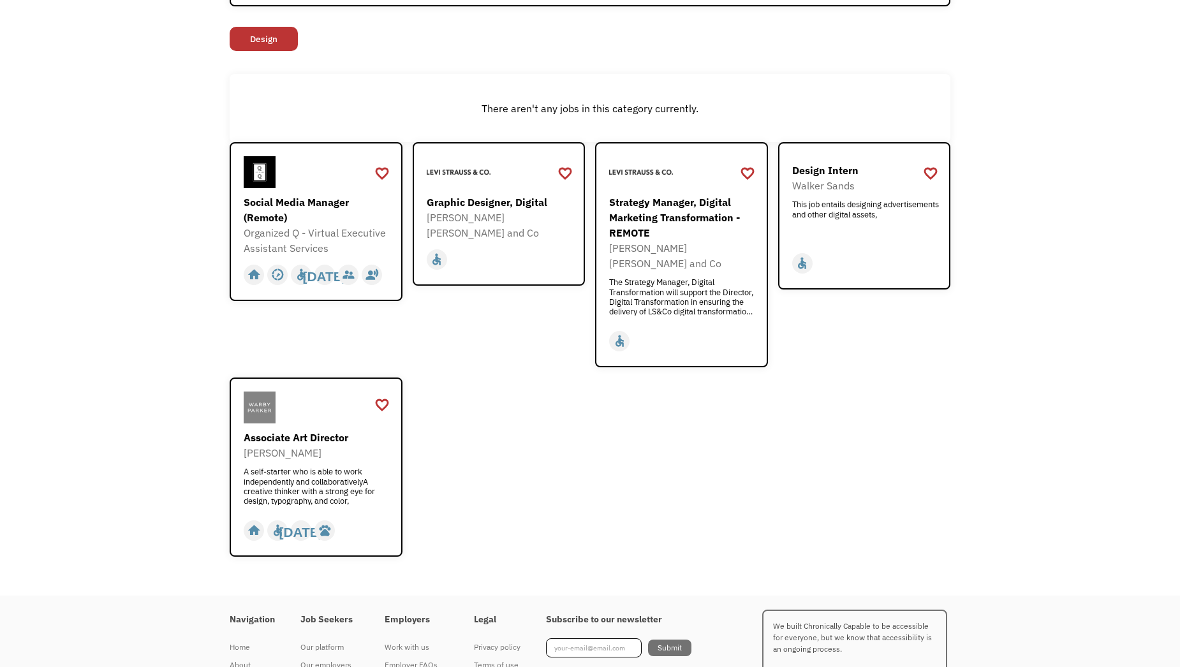
scroll to position [191, 0]
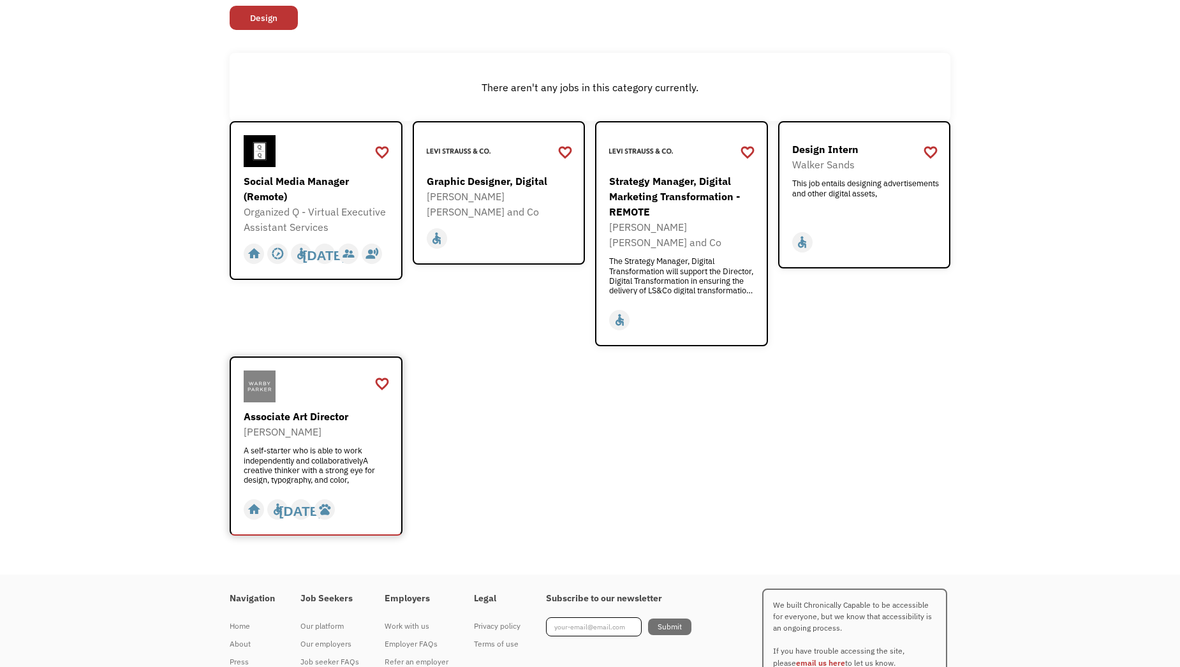
click at [321, 409] on div "Associate Art Director" at bounding box center [318, 416] width 148 height 15
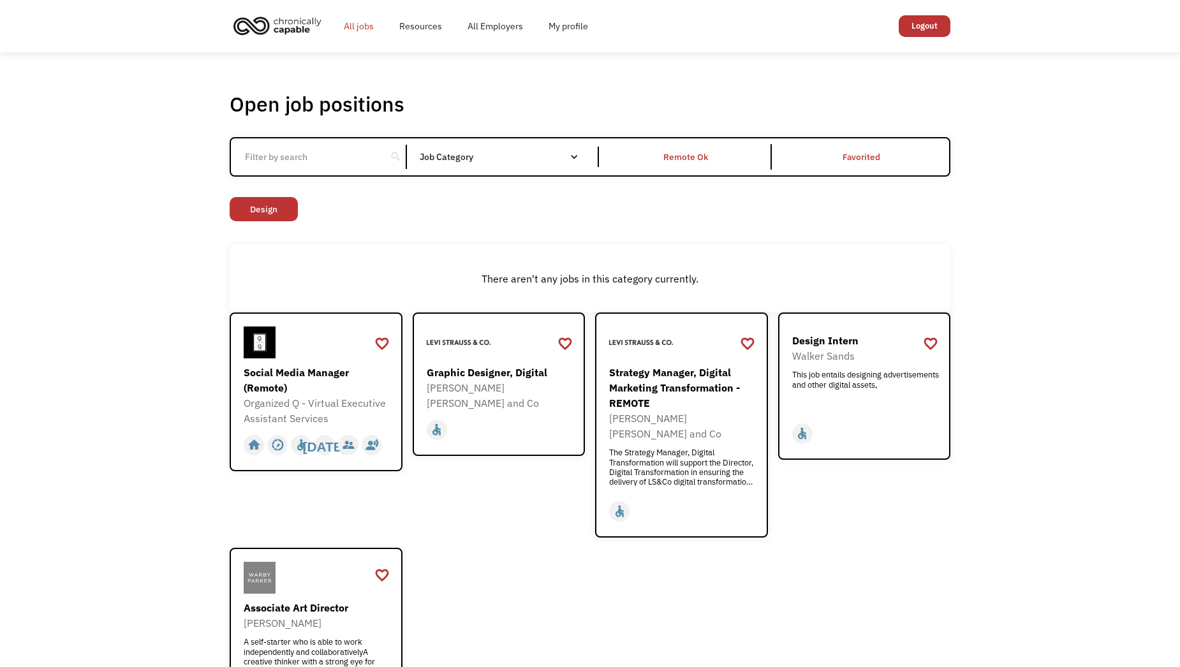
click at [361, 25] on link "All jobs" at bounding box center [359, 26] width 56 height 41
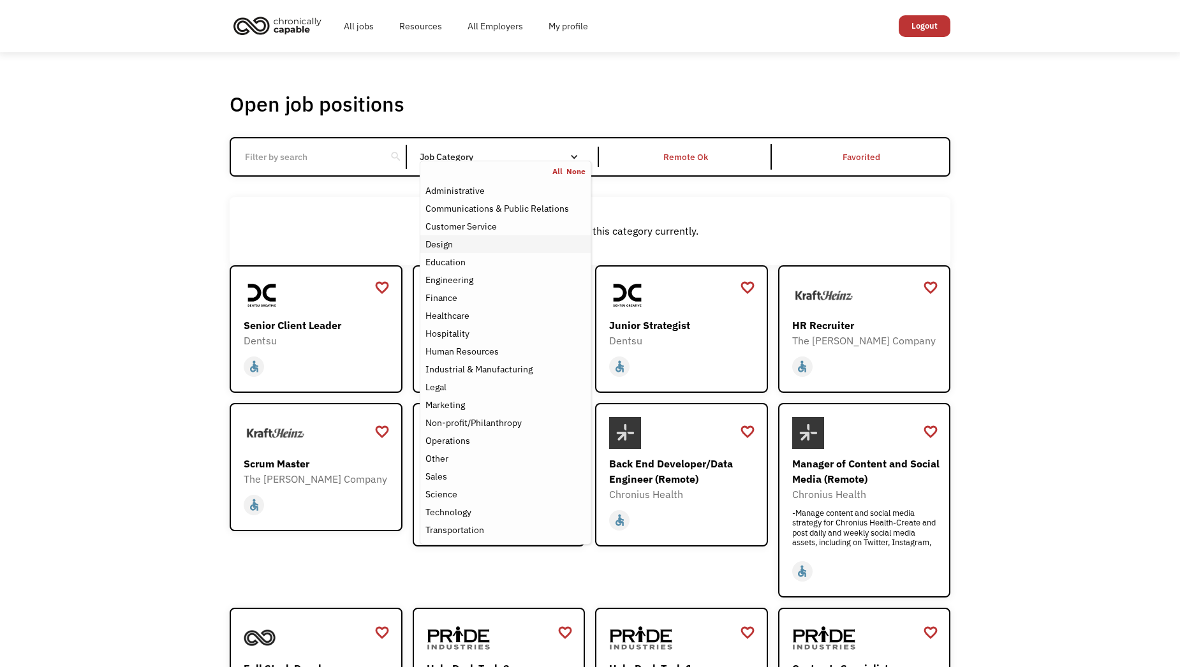
click at [468, 249] on div "Design" at bounding box center [506, 244] width 160 height 15
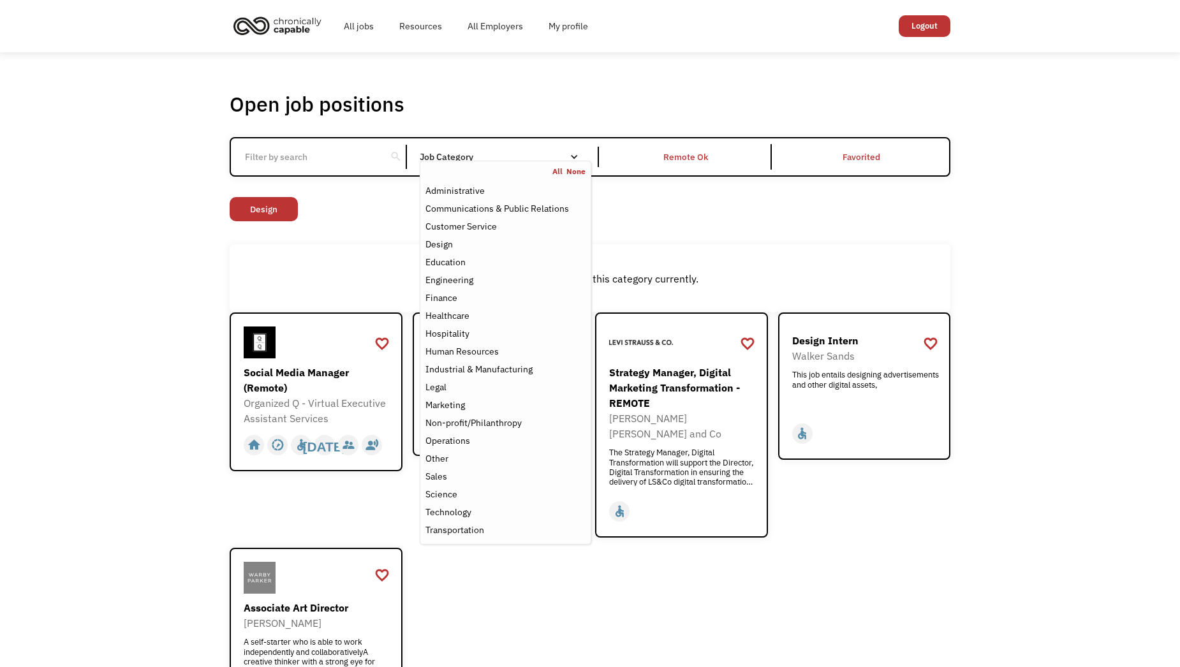
click at [324, 272] on div "There aren't any jobs in this category currently." at bounding box center [590, 278] width 708 height 15
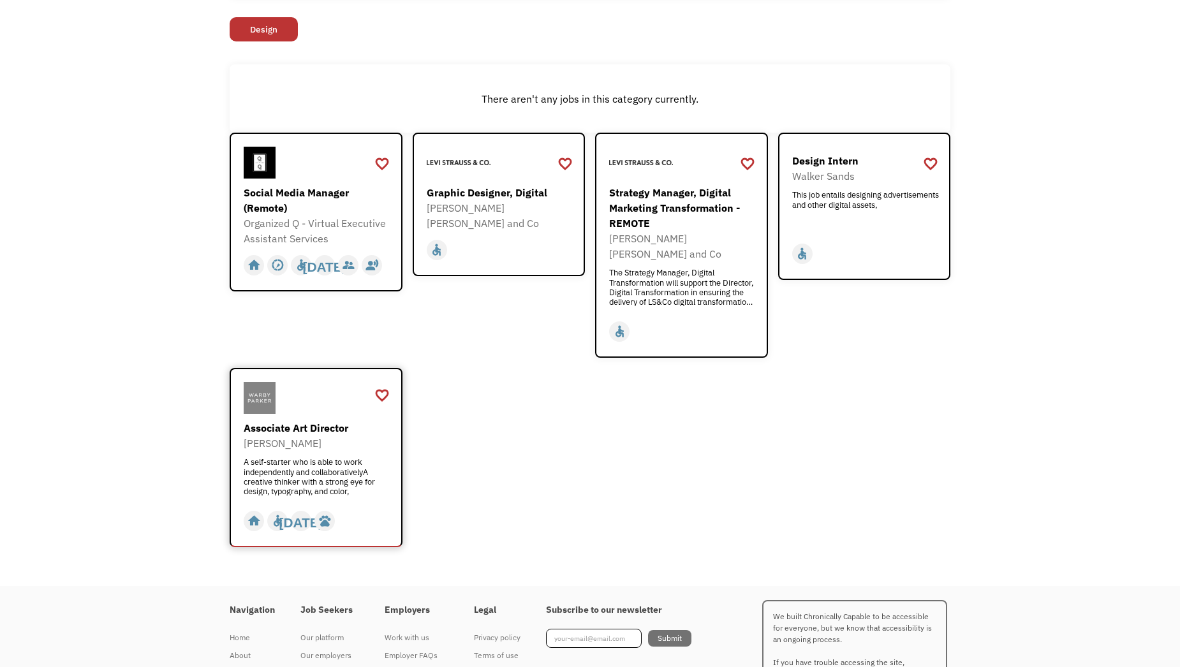
scroll to position [191, 0]
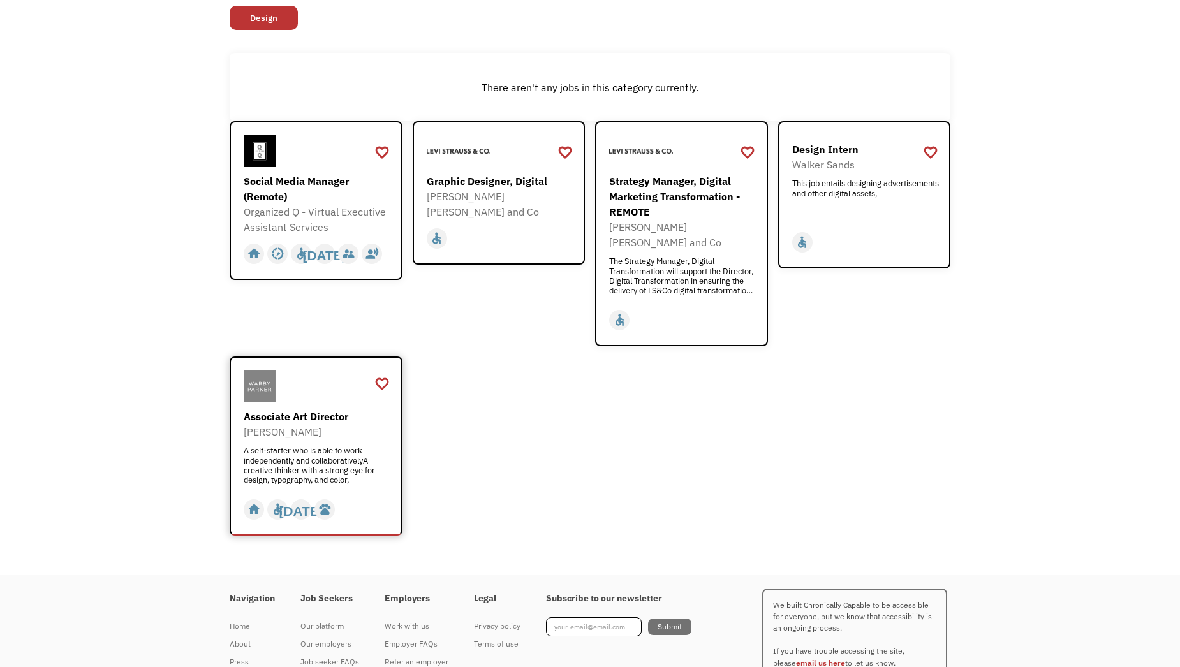
click at [332, 409] on div "Associate Art Director" at bounding box center [318, 416] width 148 height 15
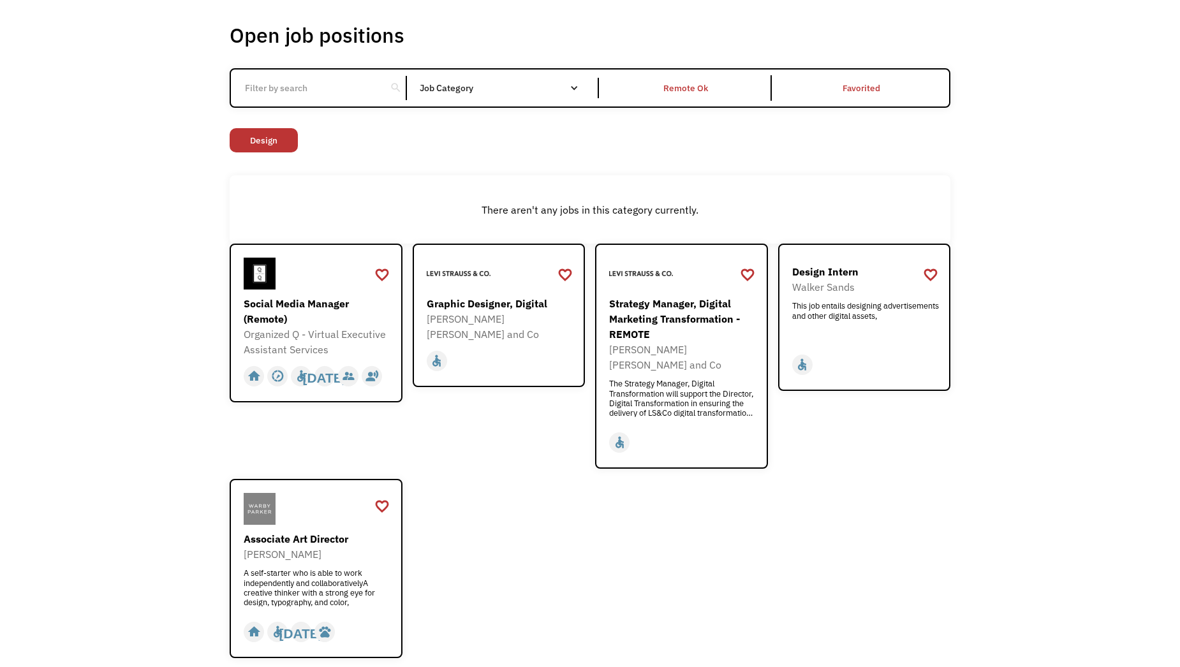
scroll to position [0, 0]
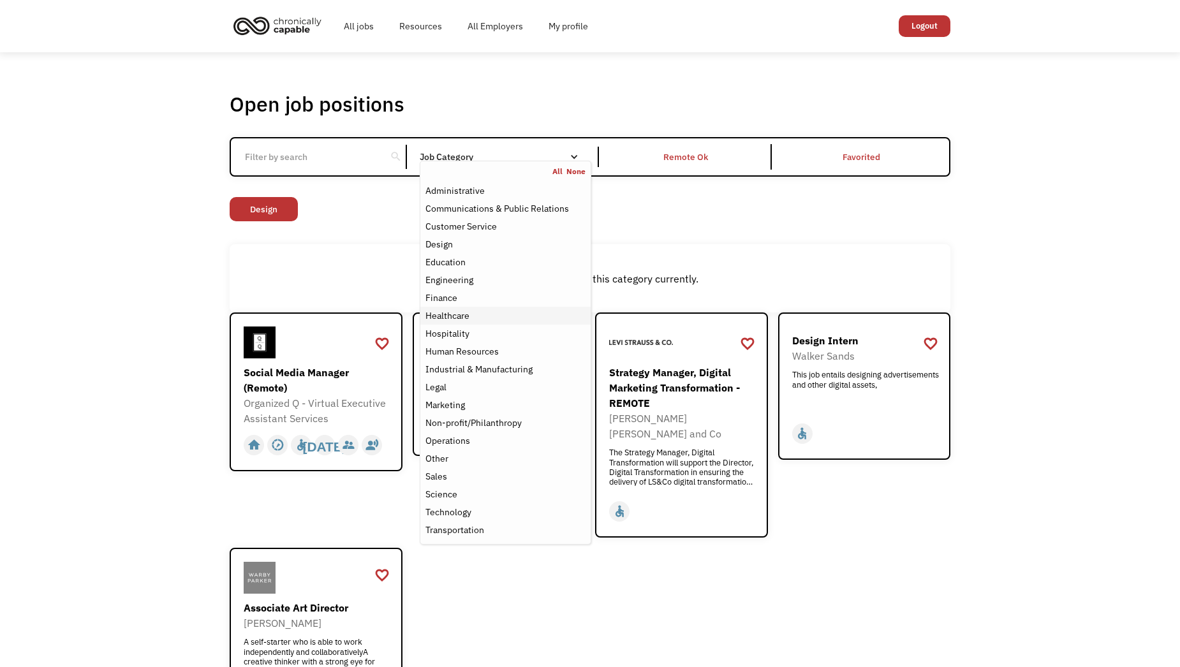
click at [502, 315] on div "Healthcare" at bounding box center [506, 315] width 160 height 15
click at [466, 311] on div "Healthcare" at bounding box center [448, 315] width 44 height 15
click at [461, 313] on div "Healthcare" at bounding box center [448, 315] width 44 height 15
click at [902, 237] on div "Open job positions You have X liked items Search search Filter by category Admi…" at bounding box center [590, 409] width 721 height 636
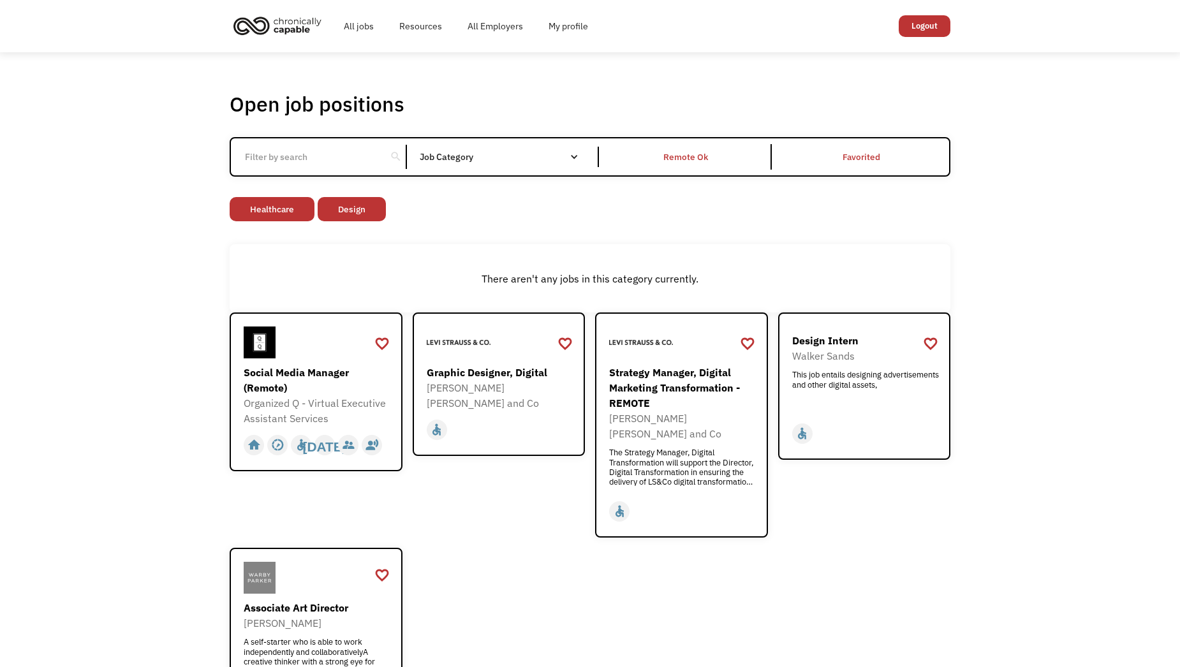
click at [366, 212] on link "Design" at bounding box center [352, 209] width 68 height 24
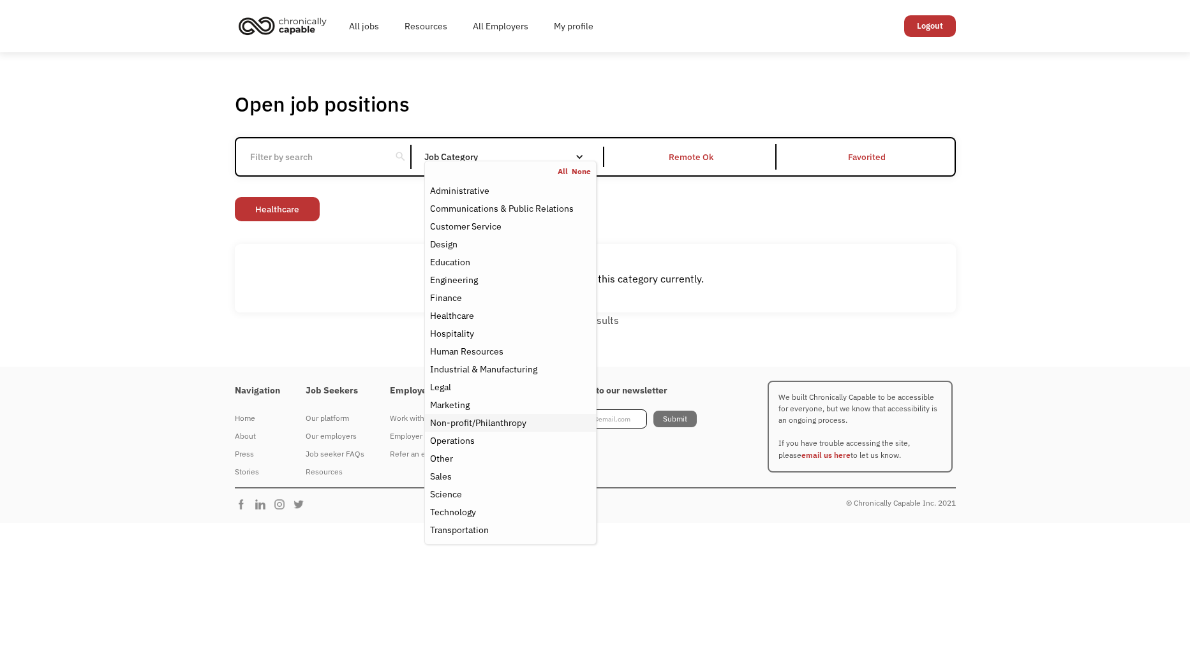
click at [495, 421] on div "Non-profit/Philanthropy" at bounding box center [478, 422] width 96 height 15
click at [410, 204] on link "Healthcare" at bounding box center [418, 209] width 85 height 24
click at [565, 170] on link "All" at bounding box center [565, 172] width 14 height 10
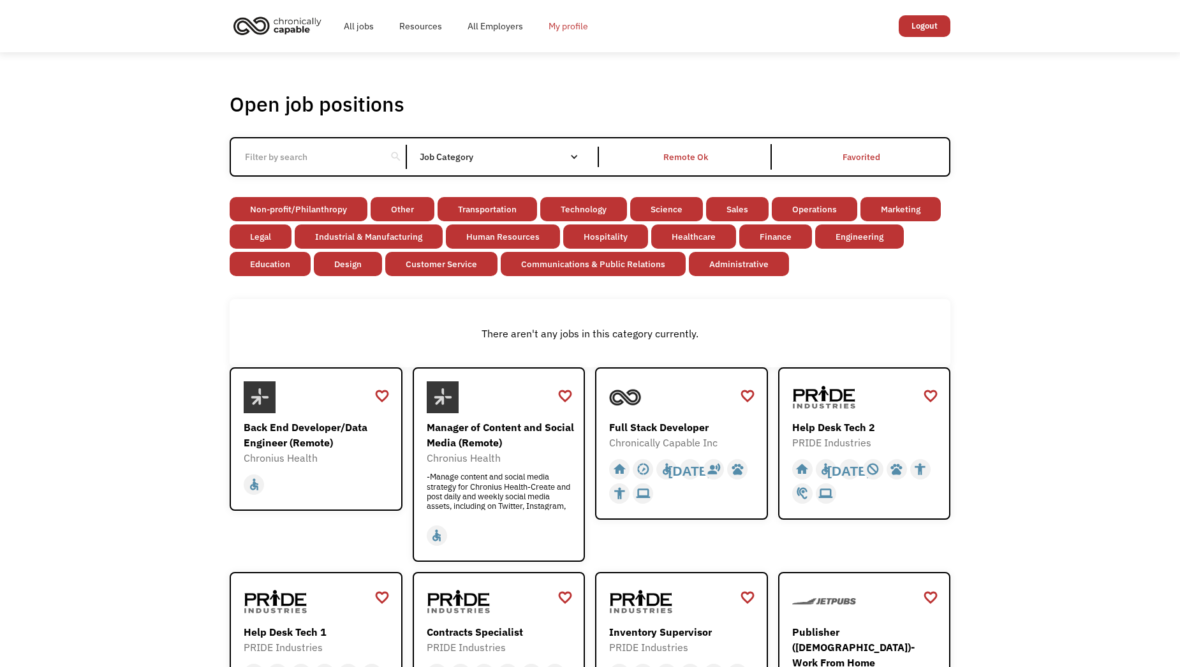
click at [569, 33] on link "My profile" at bounding box center [568, 26] width 65 height 41
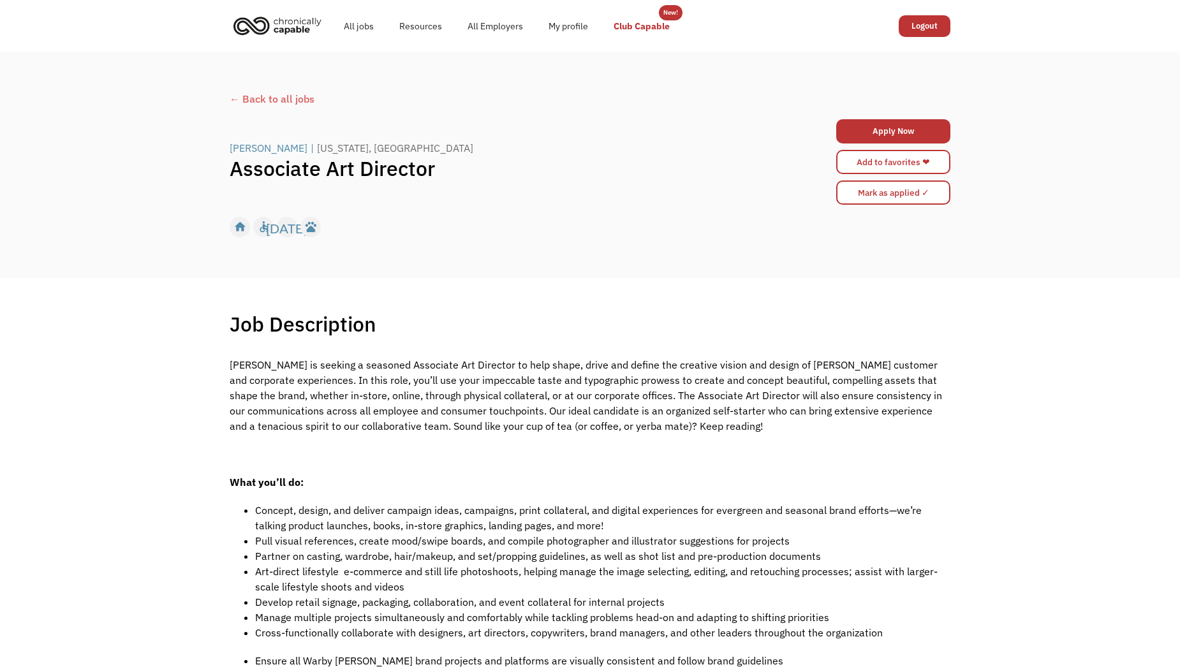
click at [650, 25] on link "Club Capable" at bounding box center [642, 26] width 82 height 41
click at [461, 127] on div "Warby Parker | New York, NY Associate Art Director Apply Now 68a5ef99fcf6852b04…" at bounding box center [590, 162] width 721 height 92
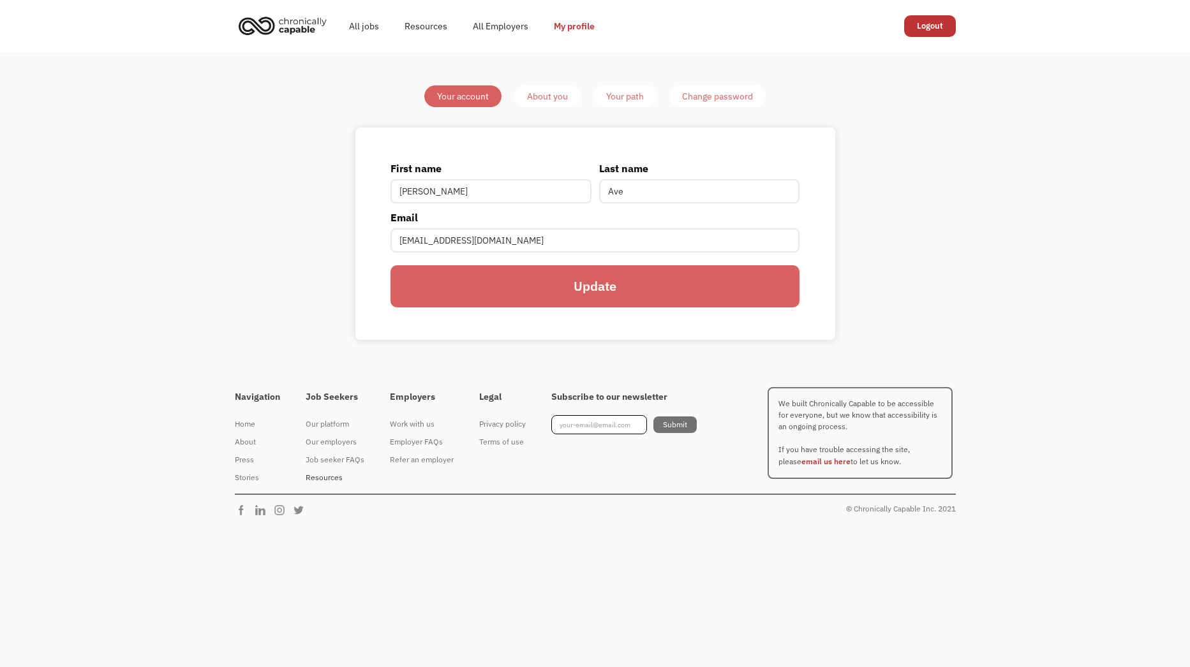
click at [320, 473] on div "Resources" at bounding box center [335, 477] width 59 height 15
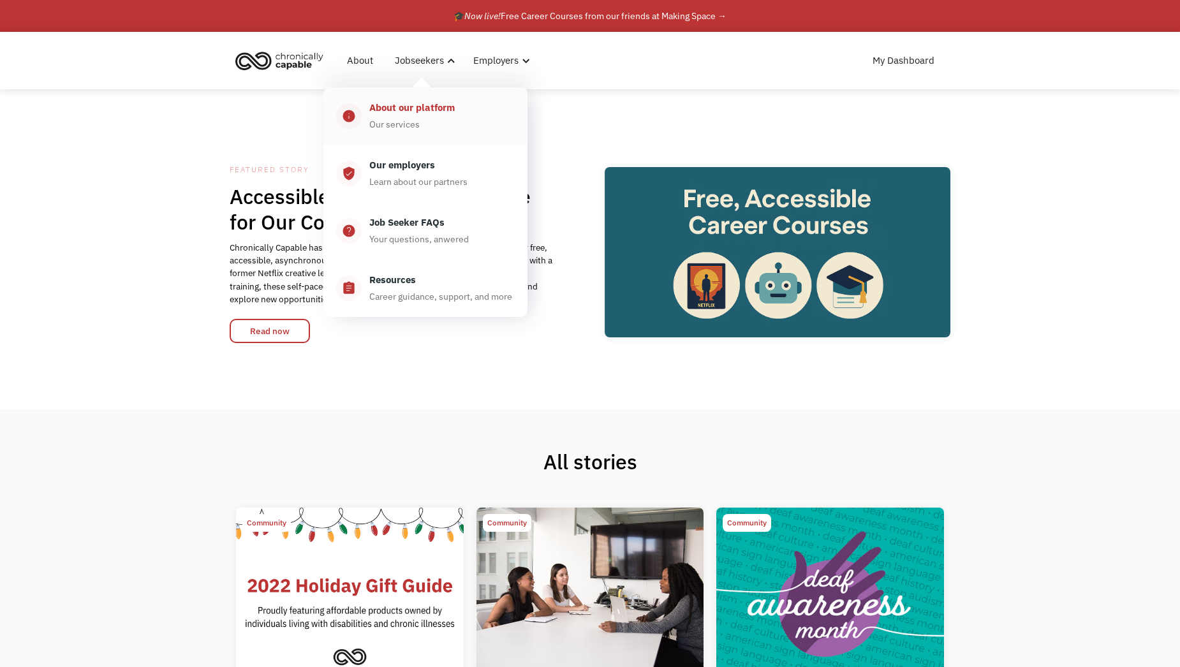
click at [422, 115] on div "About our platform" at bounding box center [412, 107] width 86 height 15
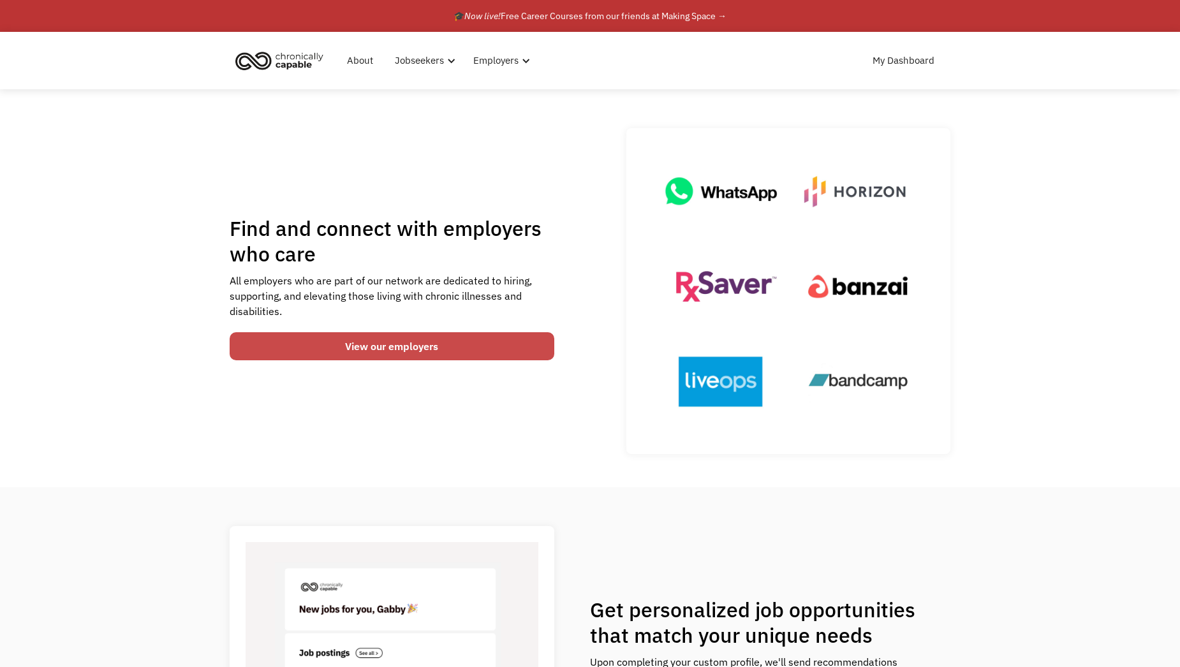
click at [430, 349] on link "View our employers" at bounding box center [392, 346] width 325 height 28
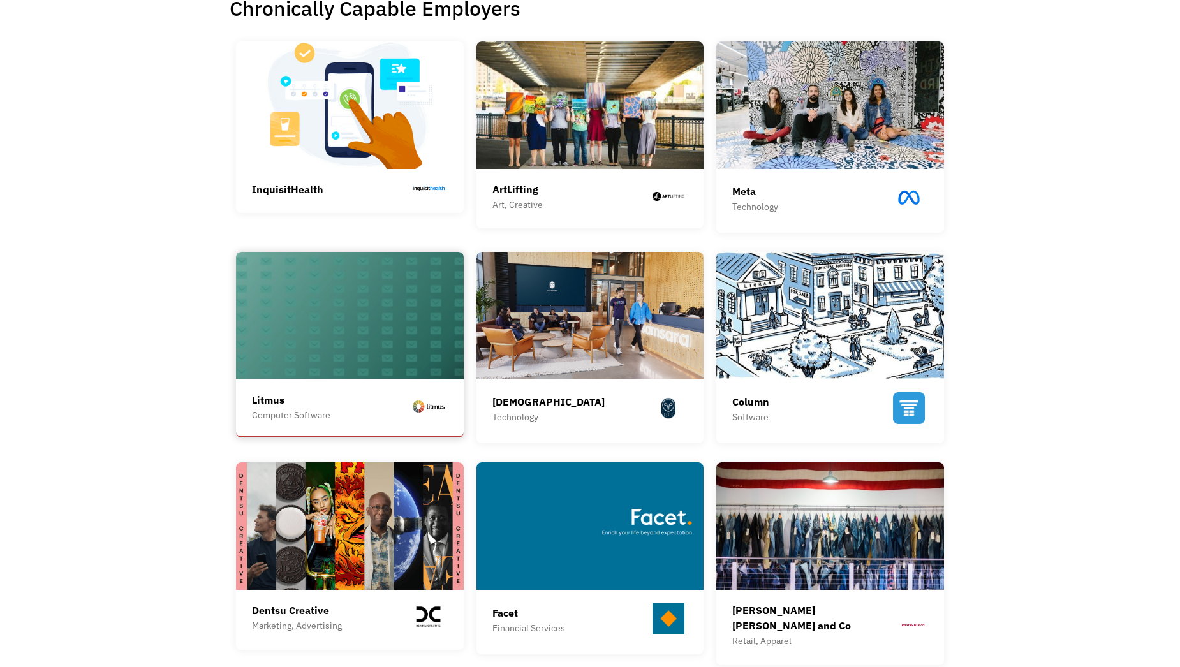
scroll to position [383, 0]
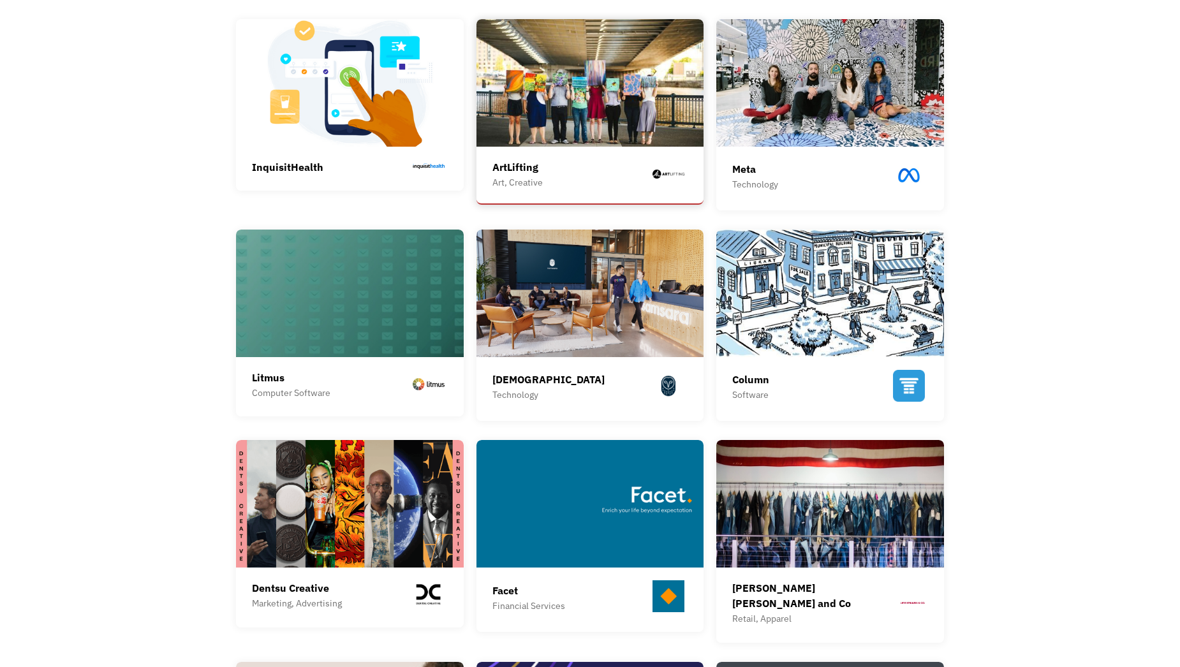
click at [627, 187] on div "ArtLifting Art, Creative" at bounding box center [591, 175] width 196 height 31
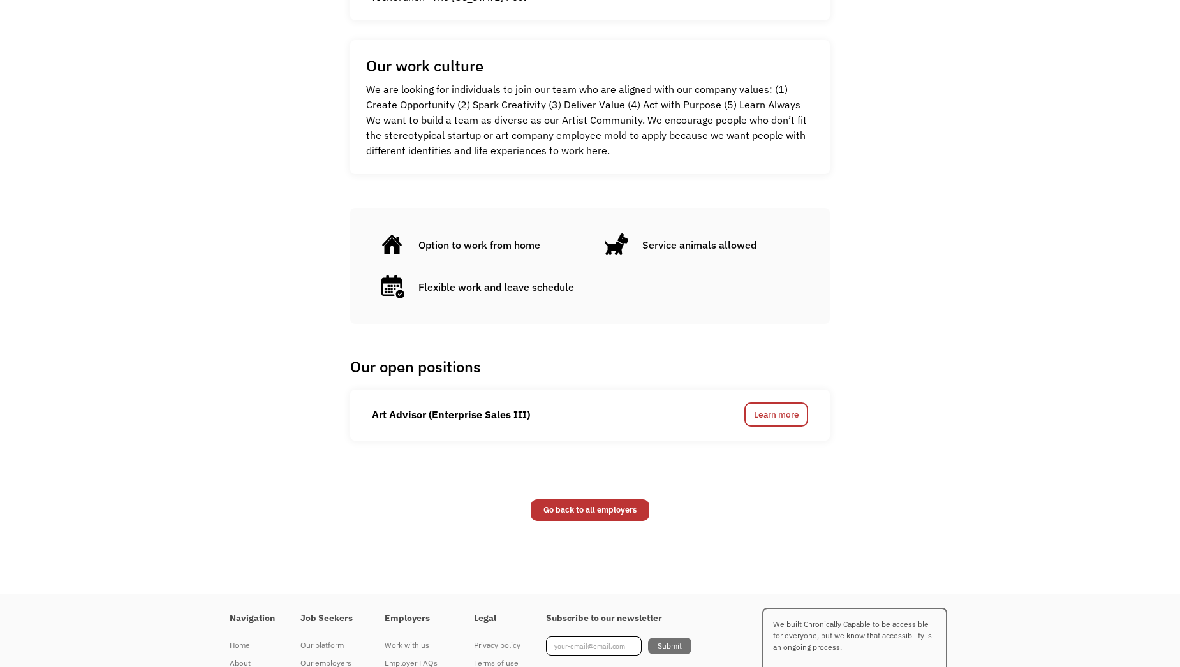
scroll to position [702, 0]
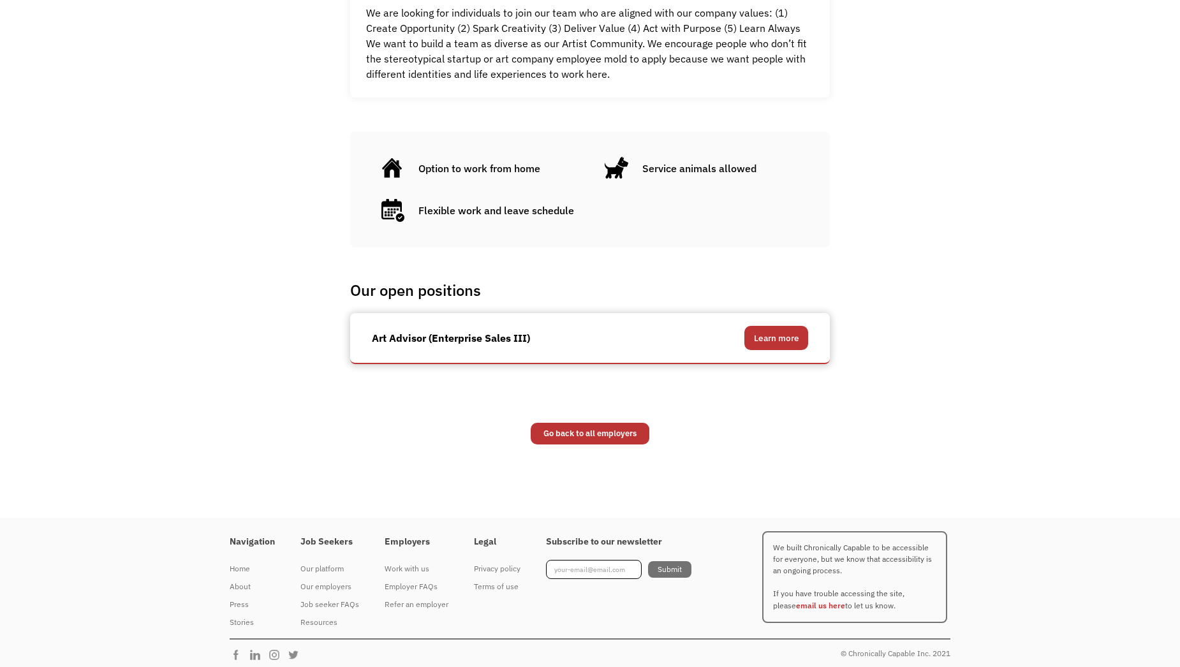
click at [800, 334] on link "Learn more" at bounding box center [777, 338] width 64 height 24
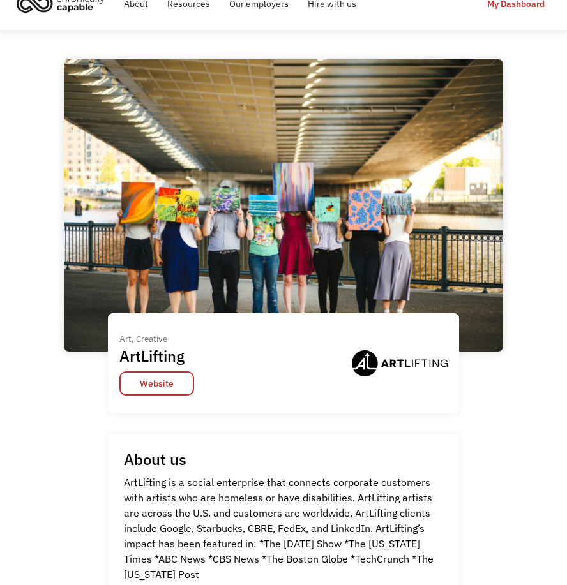
scroll to position [0, 0]
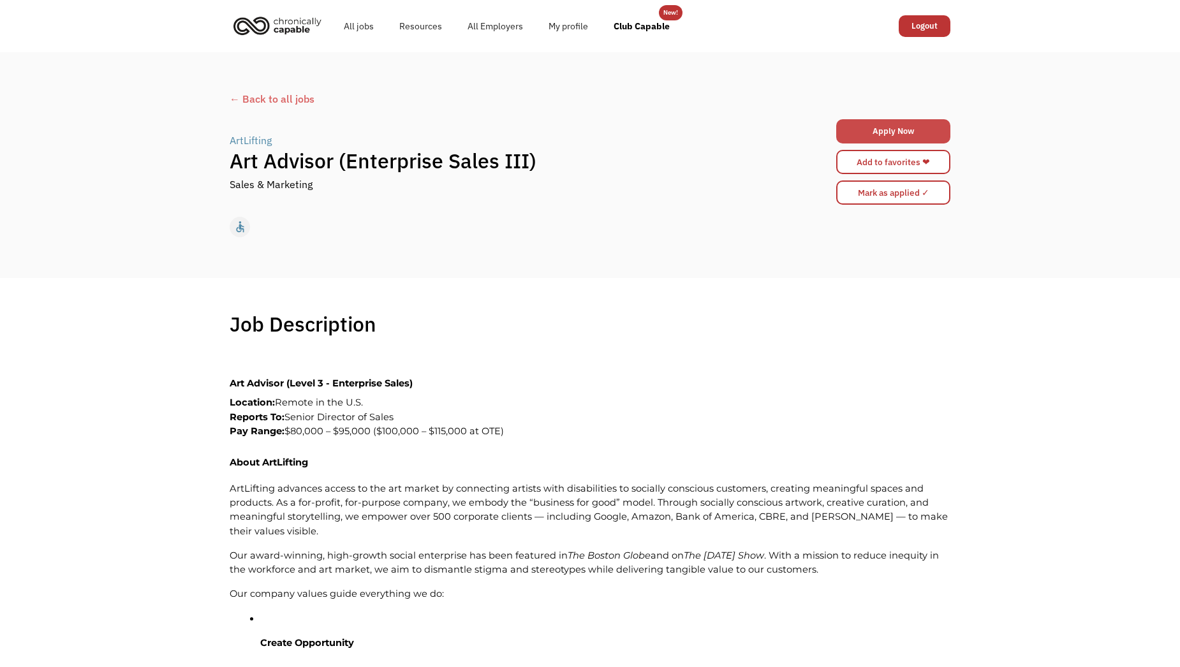
click at [895, 131] on link "Apply Now" at bounding box center [894, 131] width 114 height 24
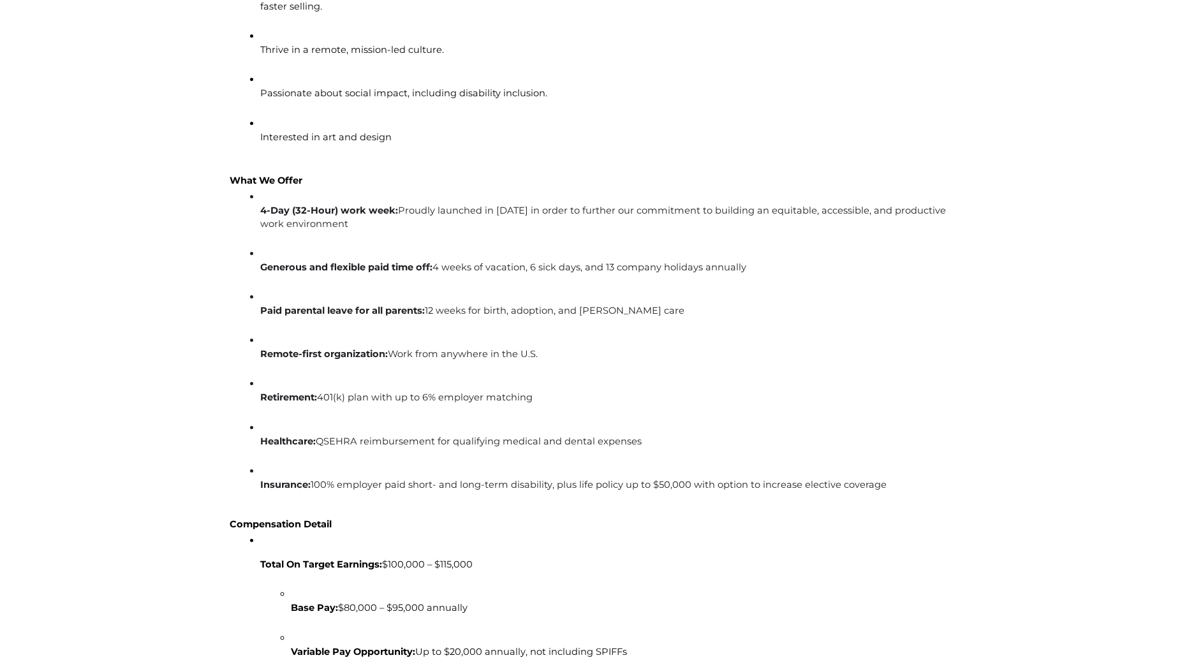
scroll to position [1801, 0]
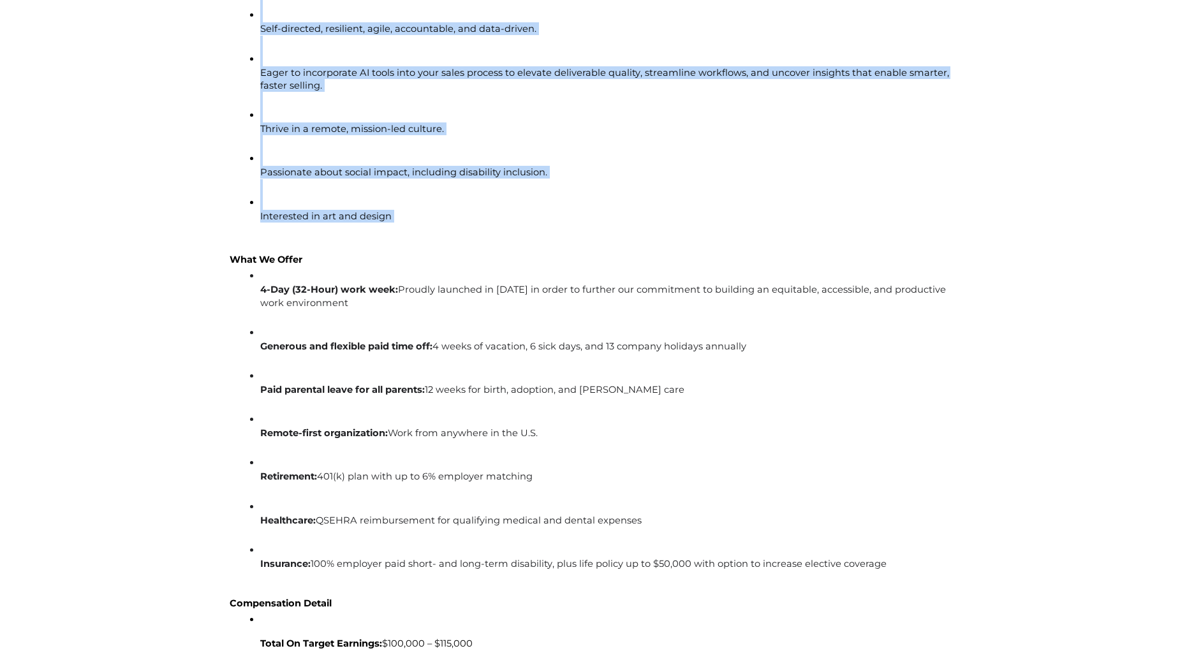
drag, startPoint x: 218, startPoint y: 138, endPoint x: 891, endPoint y: 235, distance: 680.1
copy div "Art Advisor (Level 3 - Enterprise Sales) Location: Remote in the U.S. Reports T…"
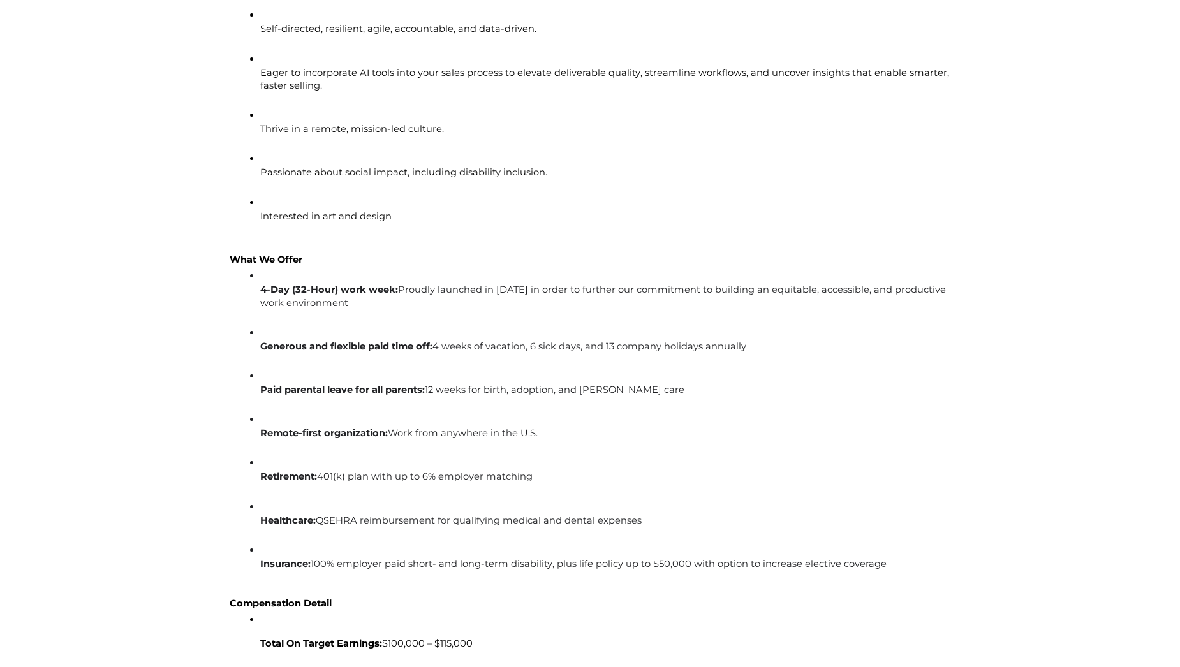
click at [837, 452] on li "Remote-first organization: Work from anywhere in the U.S." at bounding box center [605, 433] width 690 height 43
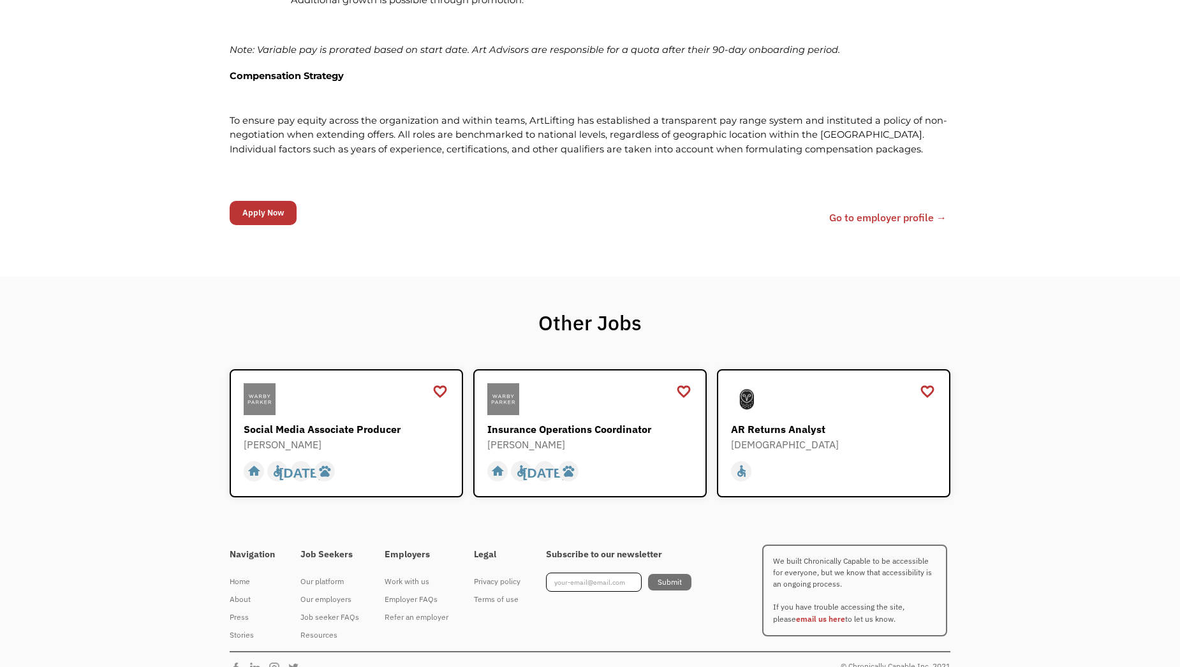
scroll to position [2812, 0]
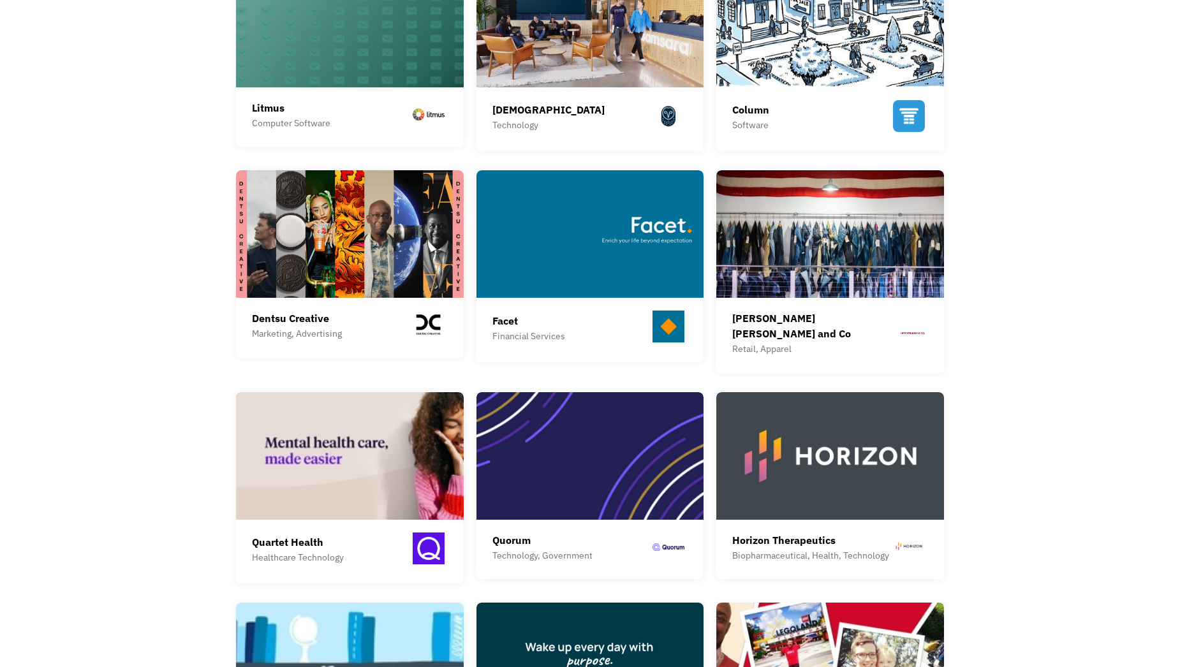
scroll to position [730, 0]
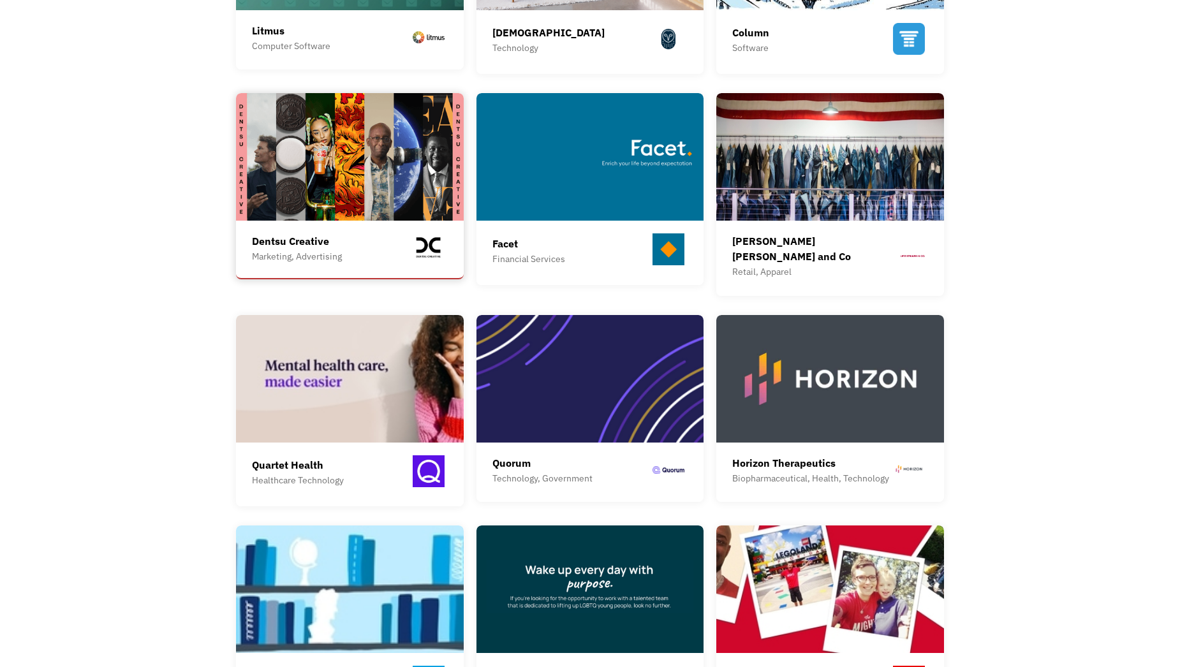
click at [284, 153] on img at bounding box center [350, 157] width 228 height 128
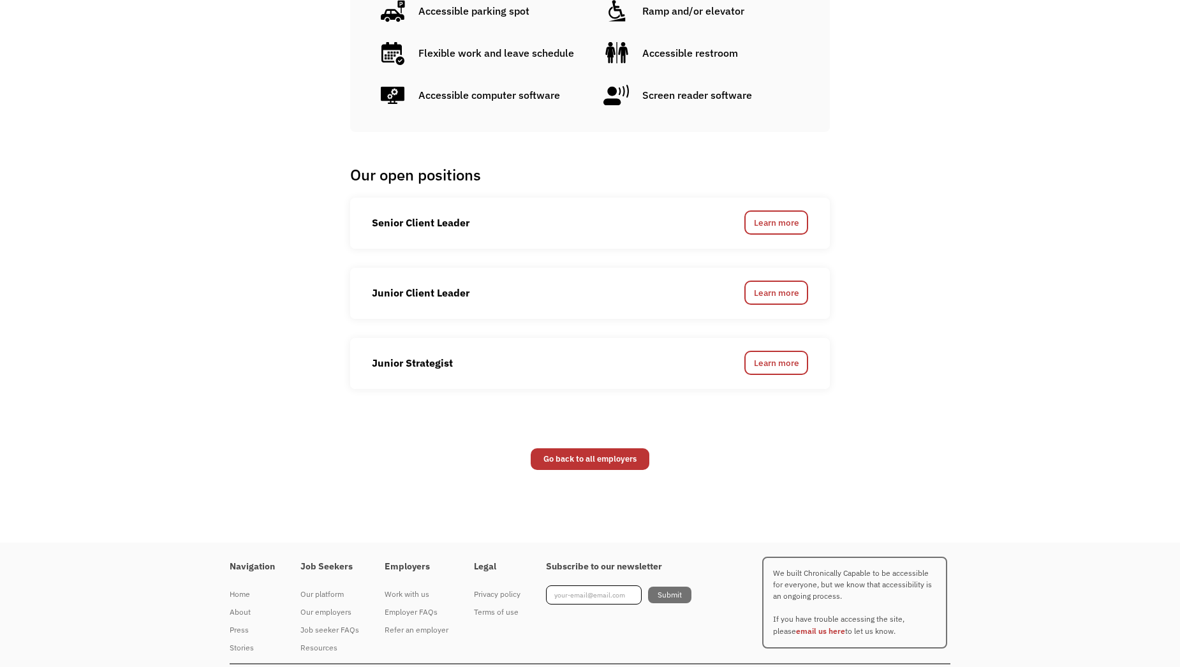
scroll to position [1582, 0]
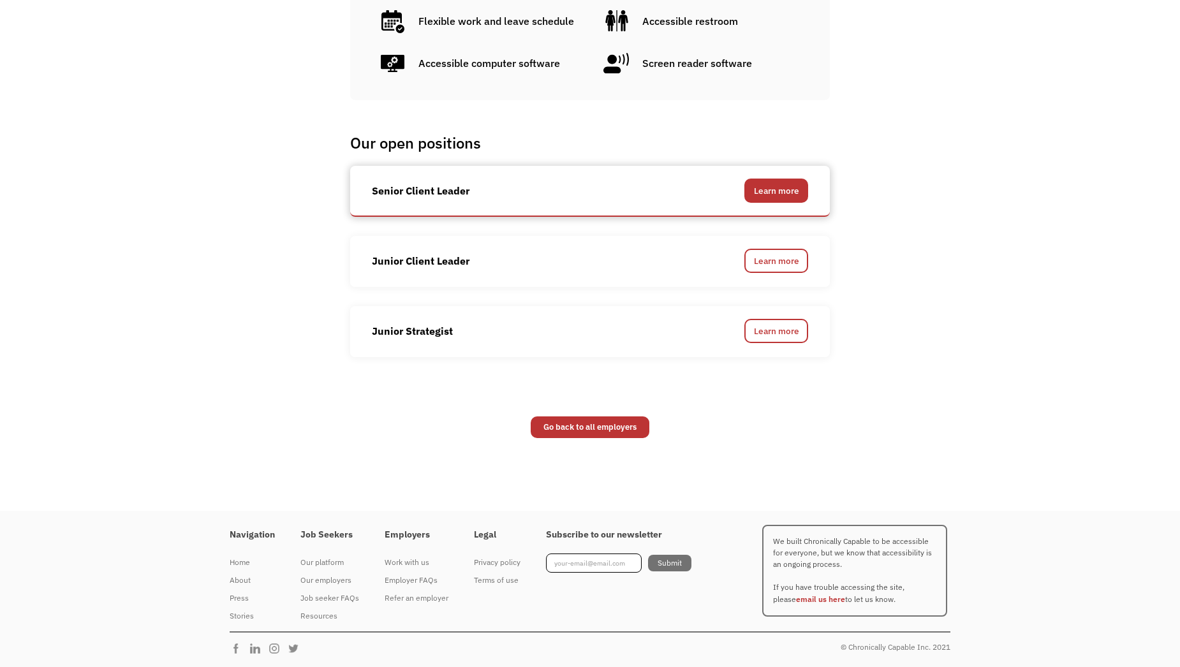
click at [756, 190] on link "Learn more" at bounding box center [777, 191] width 64 height 24
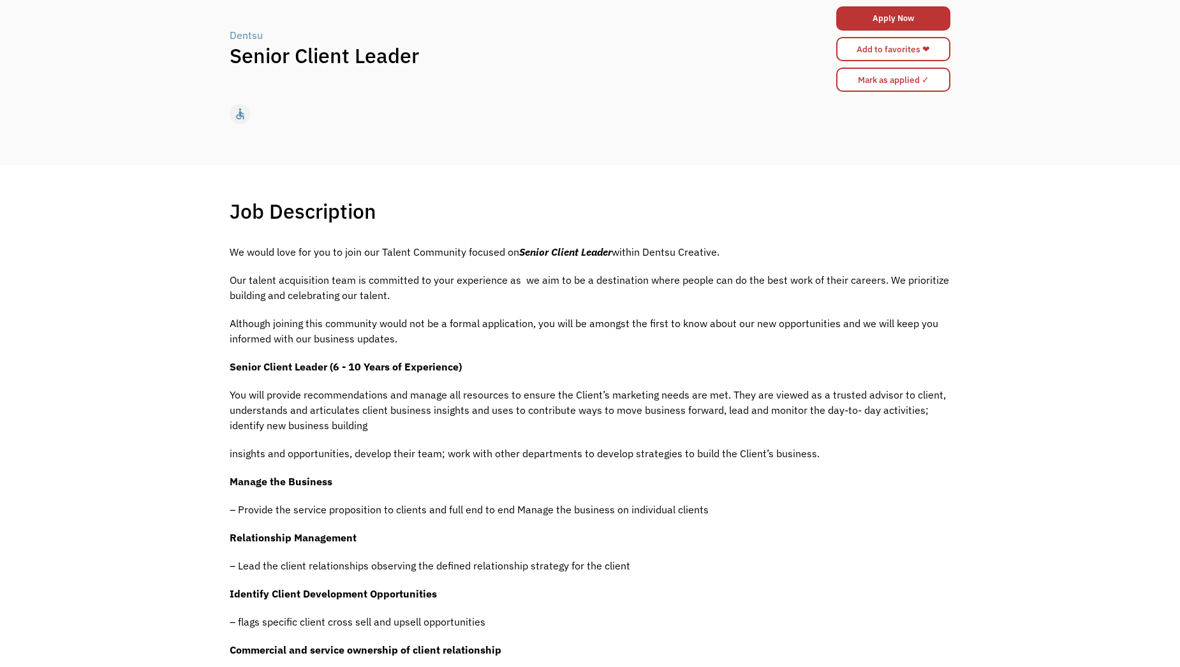
scroll to position [142, 0]
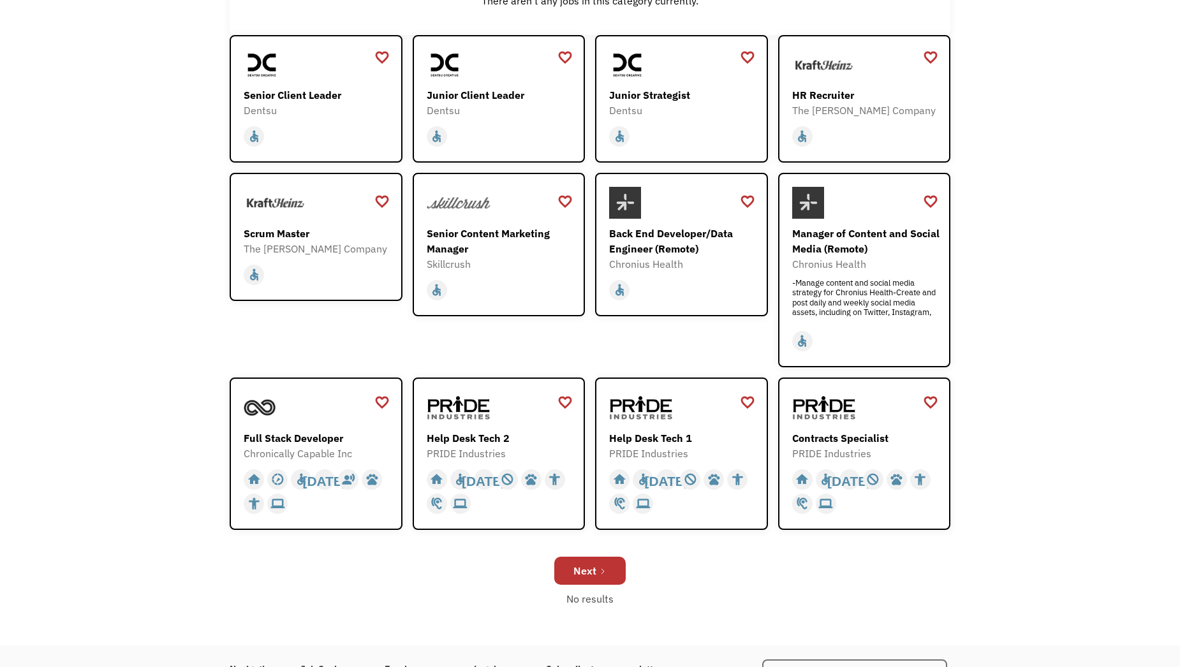
scroll to position [255, 0]
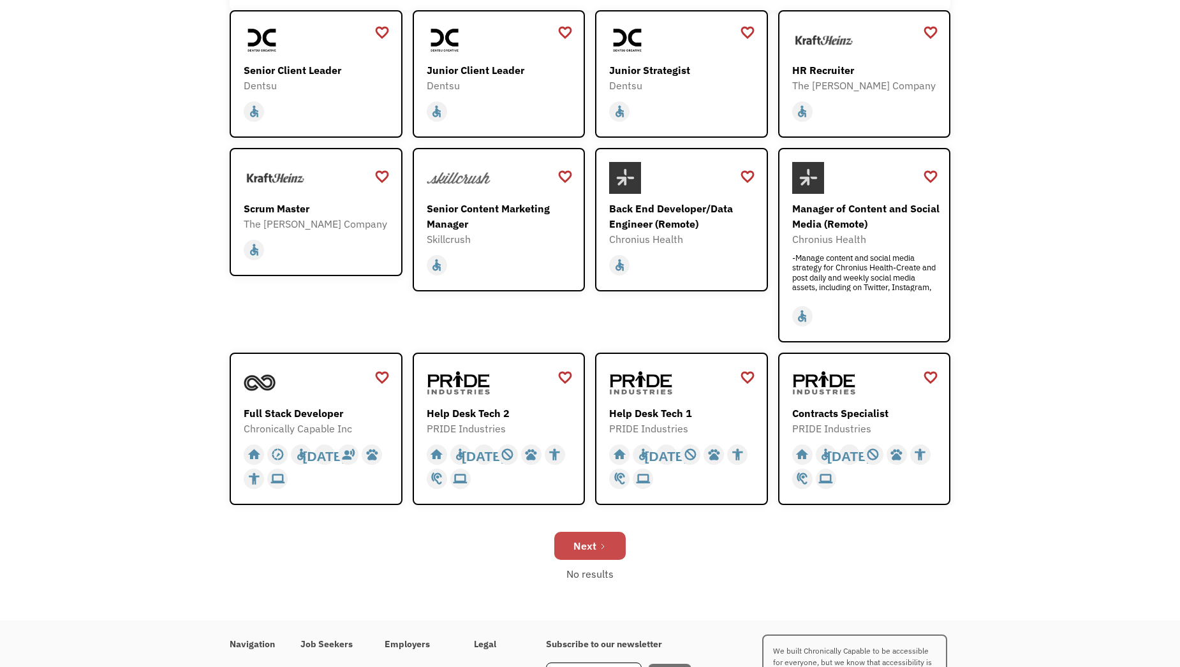
click at [579, 536] on link "Next" at bounding box center [590, 546] width 71 height 28
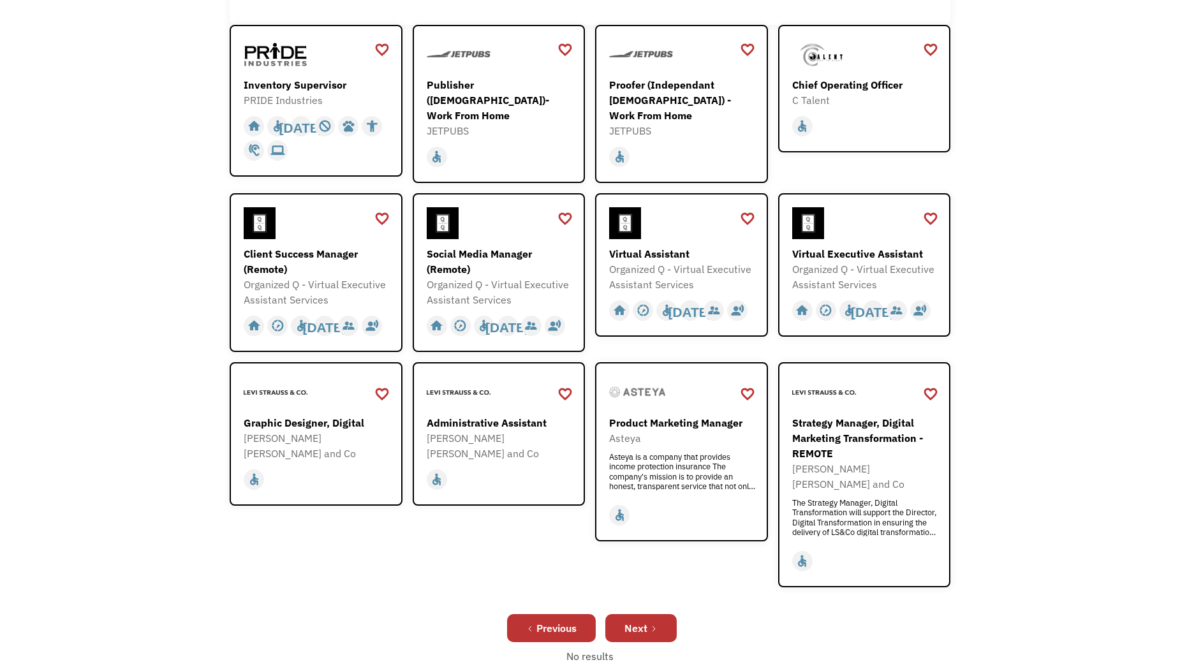
scroll to position [255, 0]
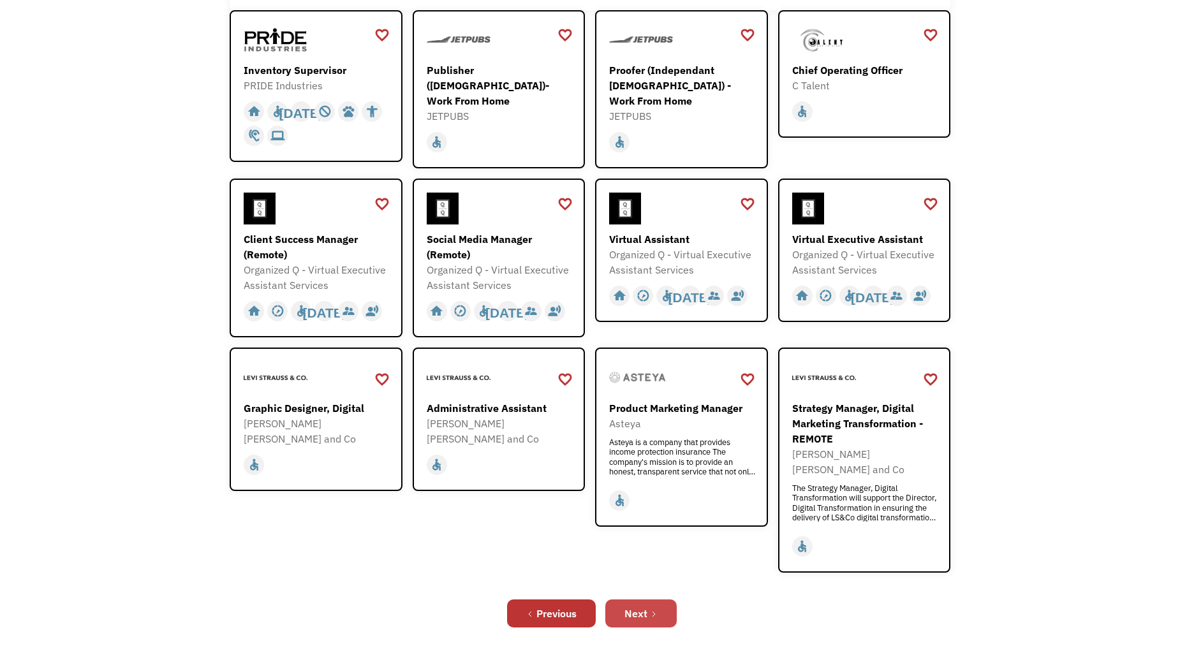
click at [650, 611] on icon "Next Page" at bounding box center [654, 615] width 8 height 8
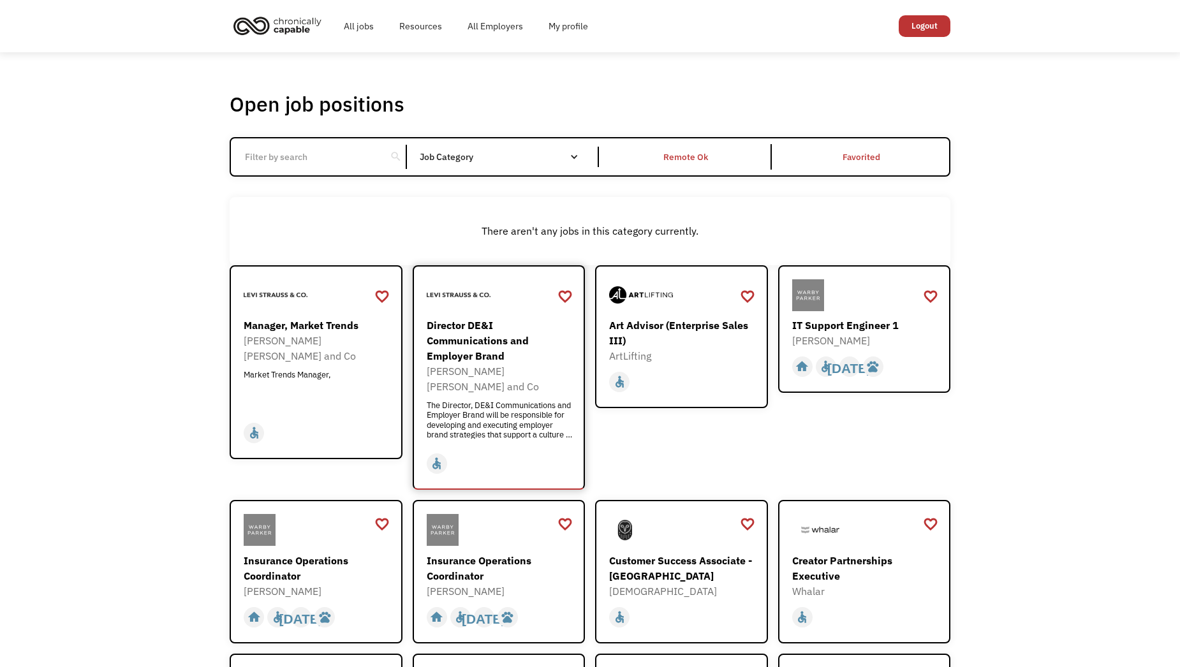
click at [465, 349] on div "Director DE&I Communications and Employer Brand" at bounding box center [501, 341] width 148 height 46
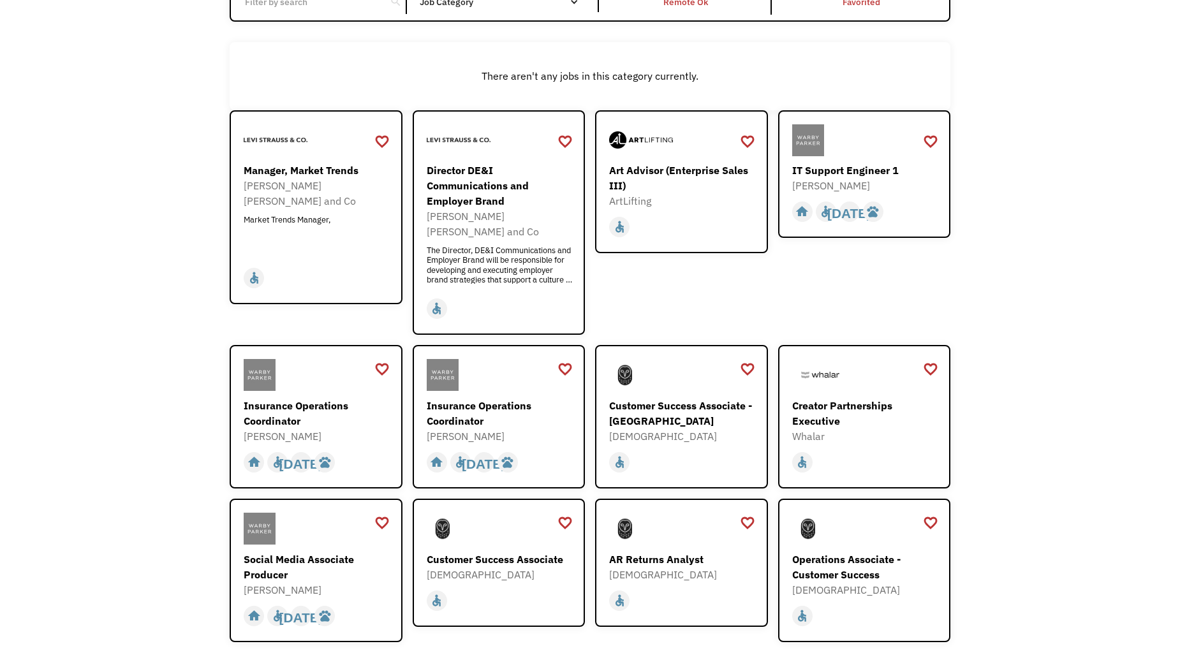
scroll to position [319, 0]
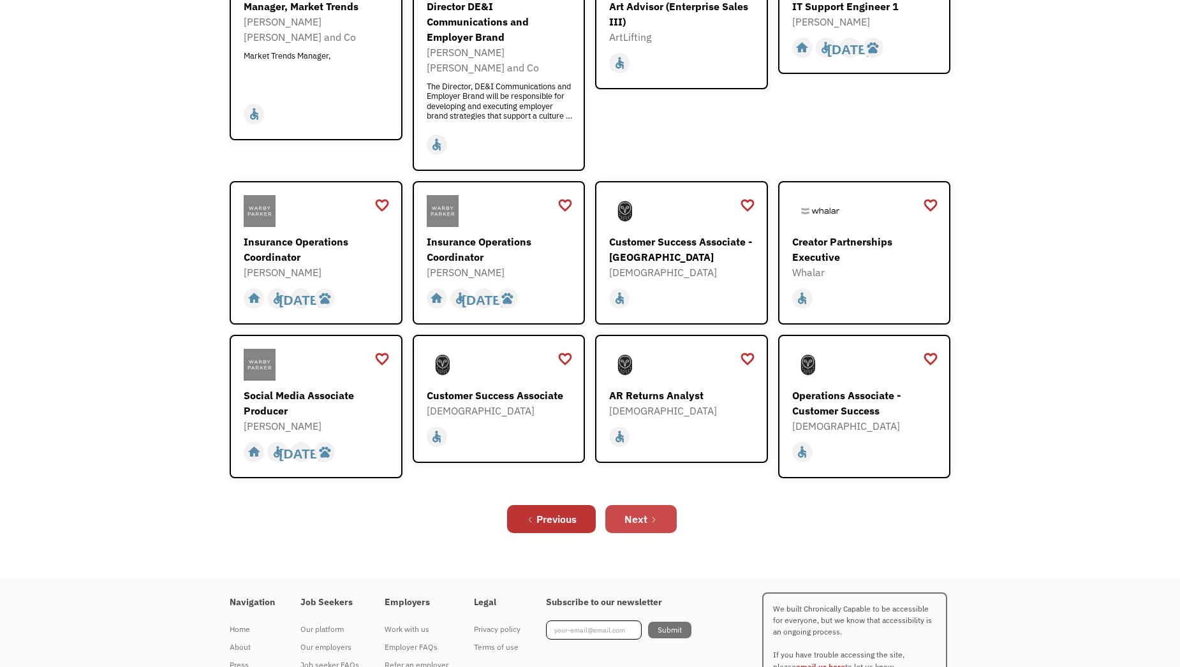
click at [659, 510] on link "Next" at bounding box center [641, 519] width 71 height 28
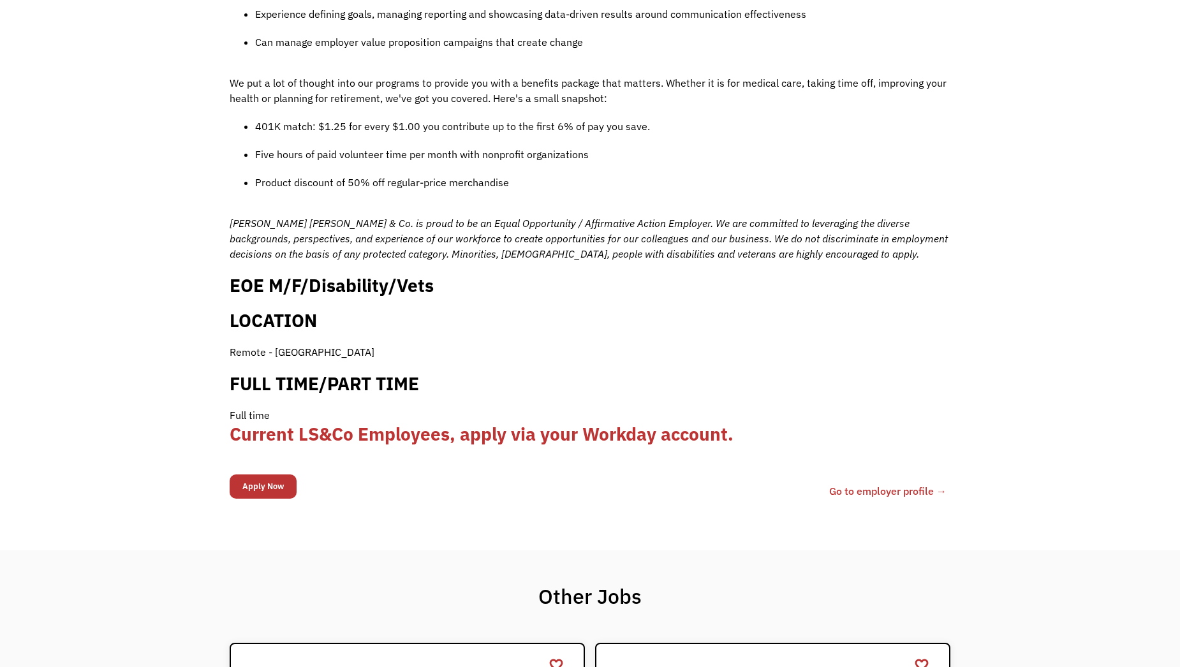
scroll to position [1080, 0]
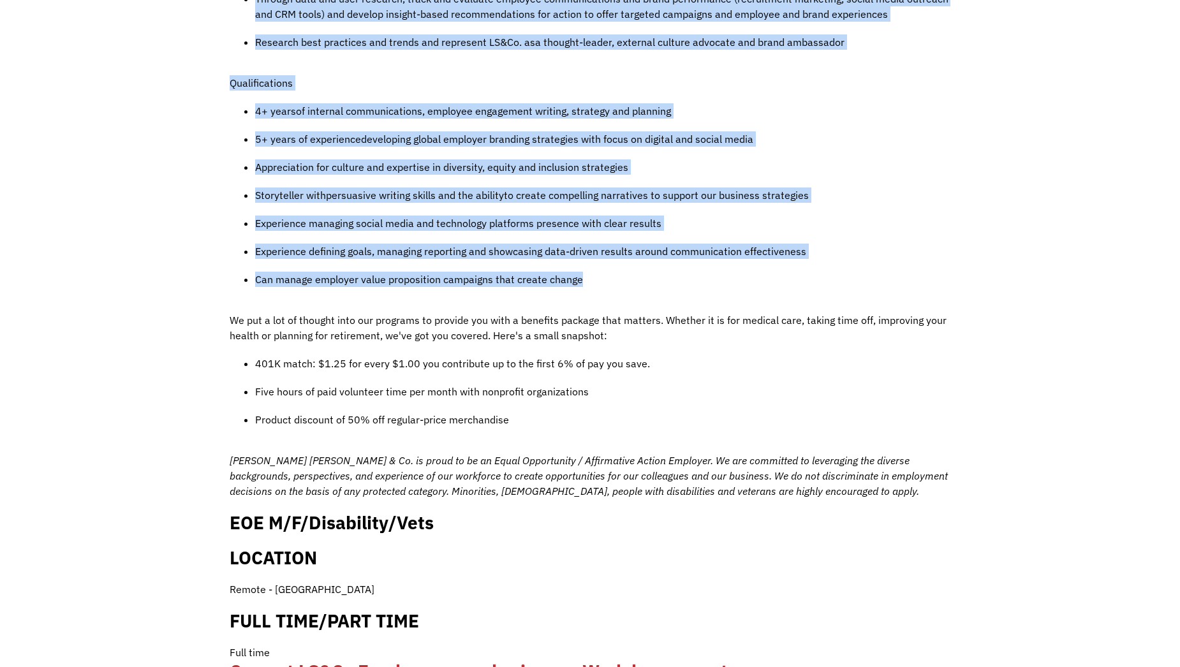
drag, startPoint x: 217, startPoint y: 322, endPoint x: 643, endPoint y: 263, distance: 429.7
copy div "Job Description Filter using keywords JOB DESCRIPTION You’re an original. So ar…"
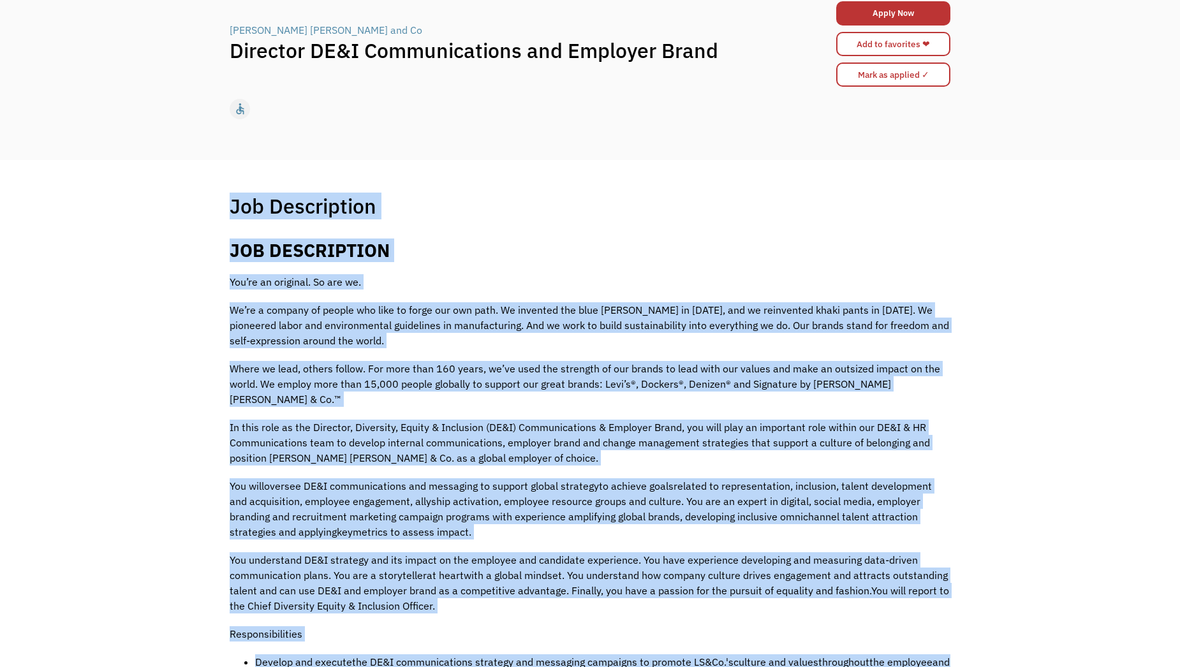
scroll to position [0, 0]
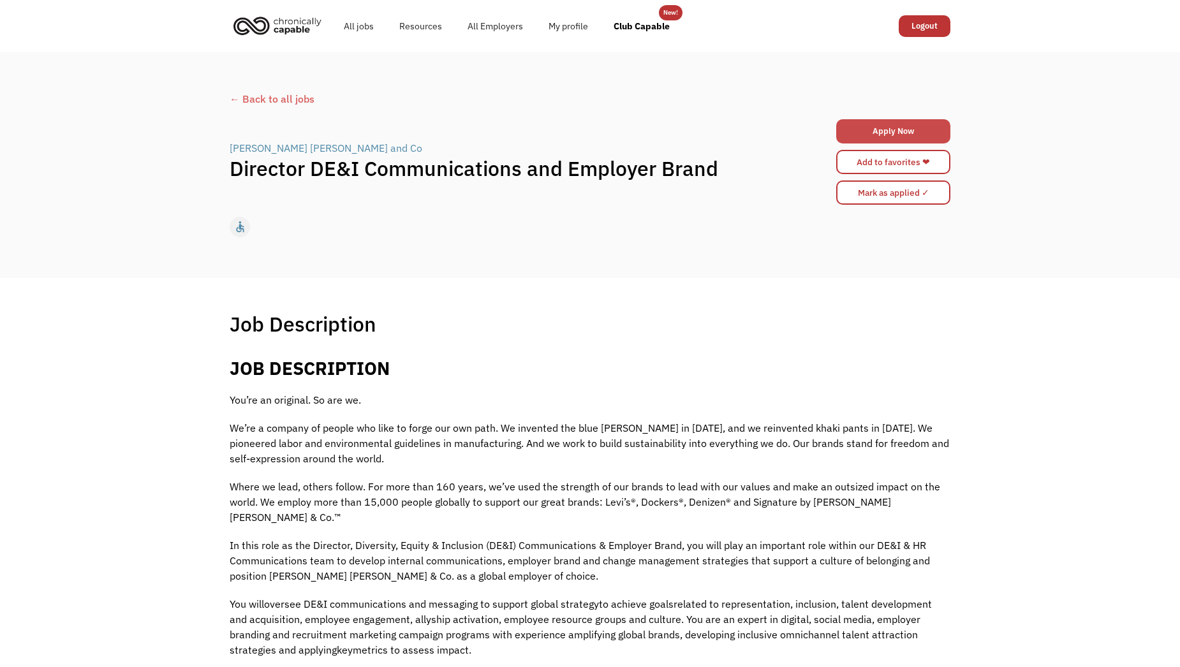
click at [868, 138] on link "Apply Now" at bounding box center [894, 131] width 114 height 24
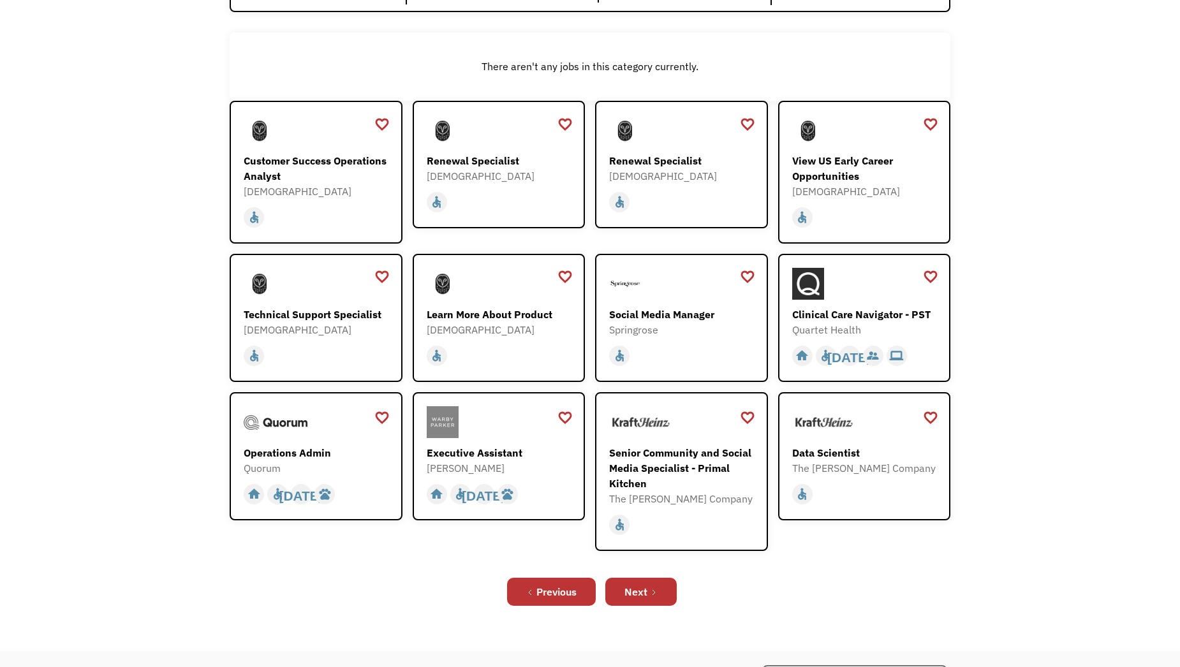
scroll to position [191, 0]
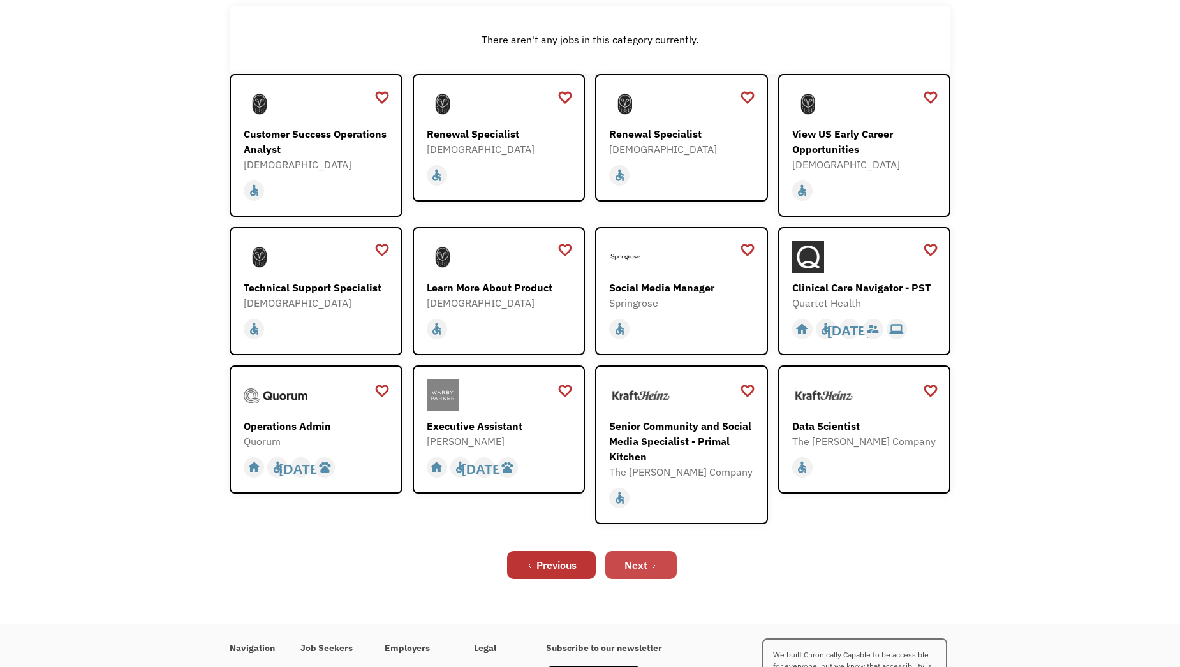
click at [641, 559] on div "Next" at bounding box center [636, 565] width 23 height 15
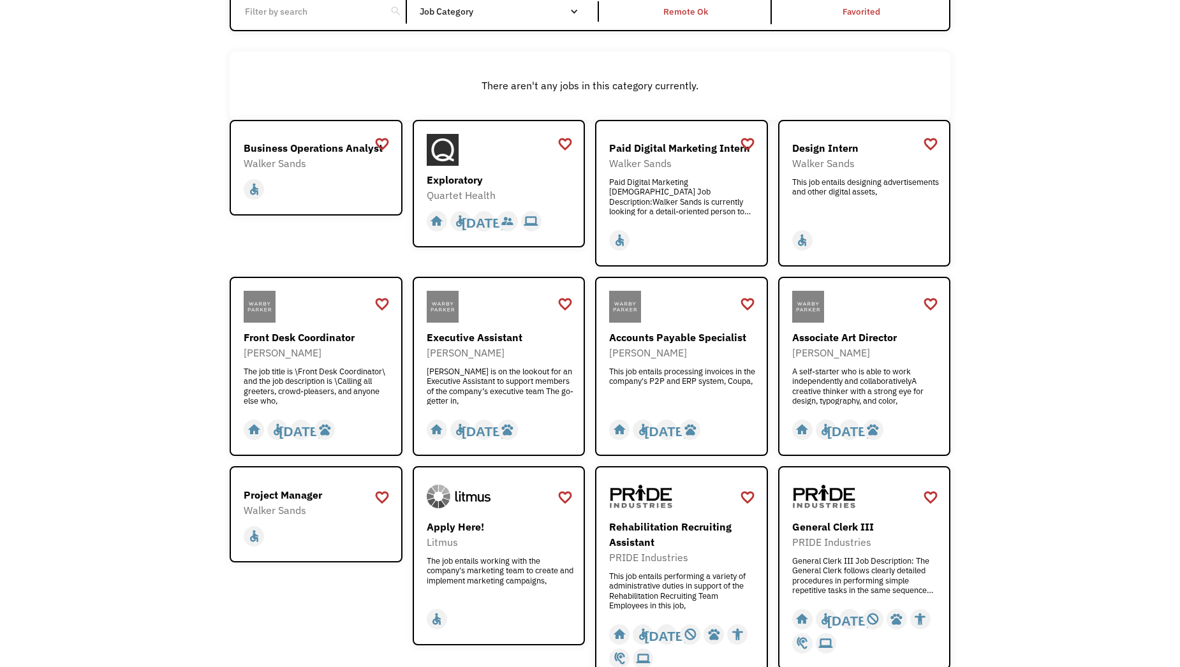
scroll to position [36, 0]
